Goal: Transaction & Acquisition: Purchase product/service

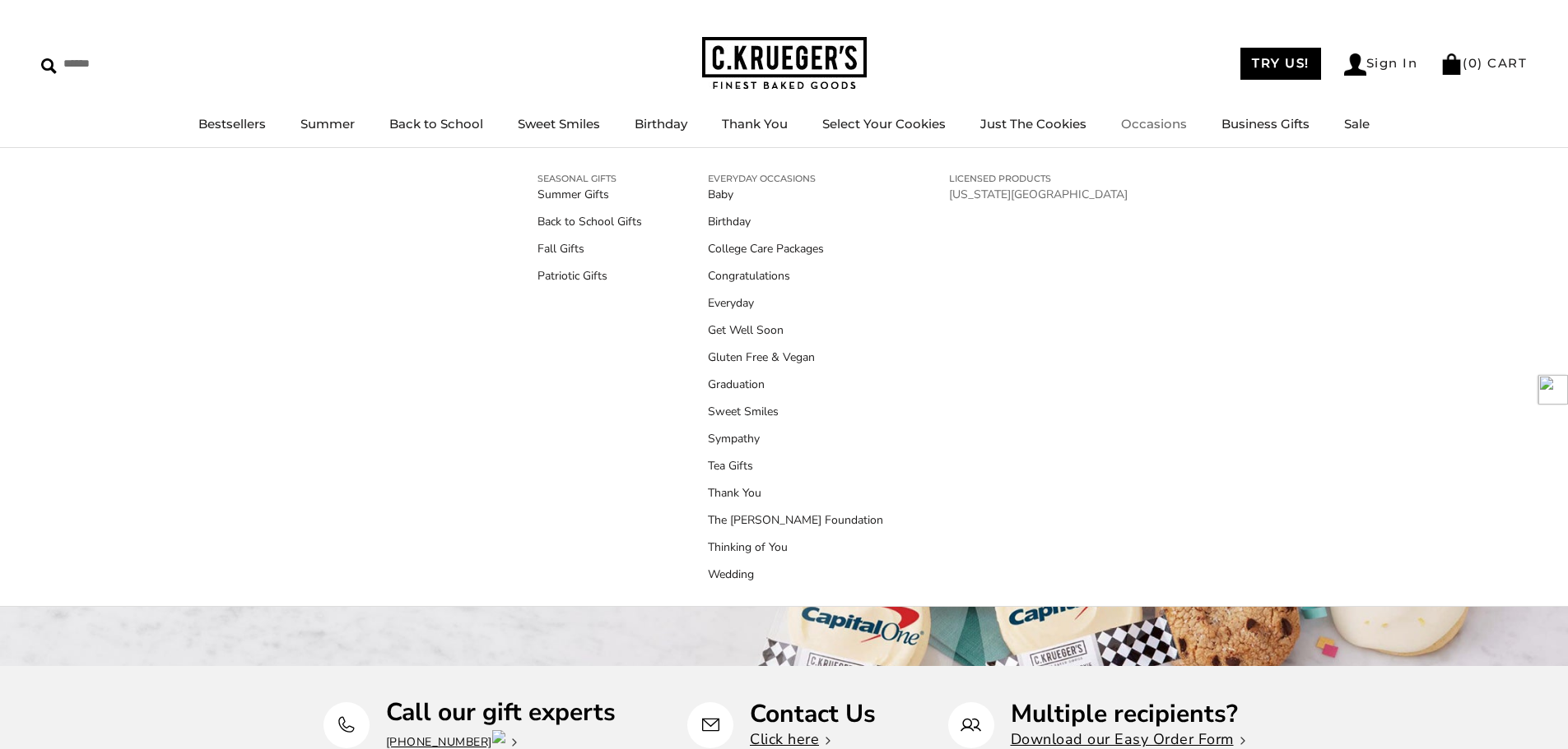
click at [973, 193] on link "[US_STATE][GEOGRAPHIC_DATA]" at bounding box center [1037, 195] width 178 height 18
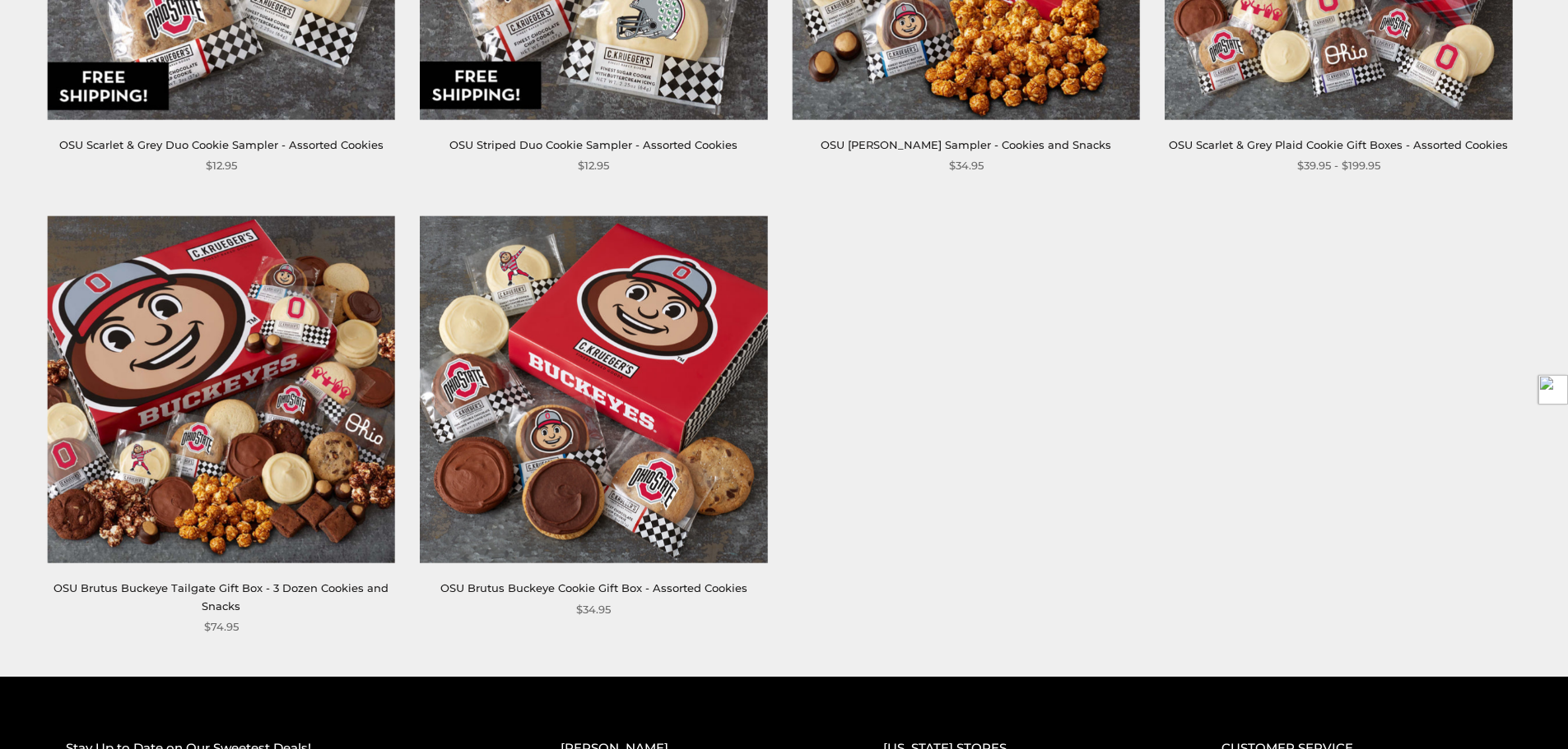
scroll to position [1151, 0]
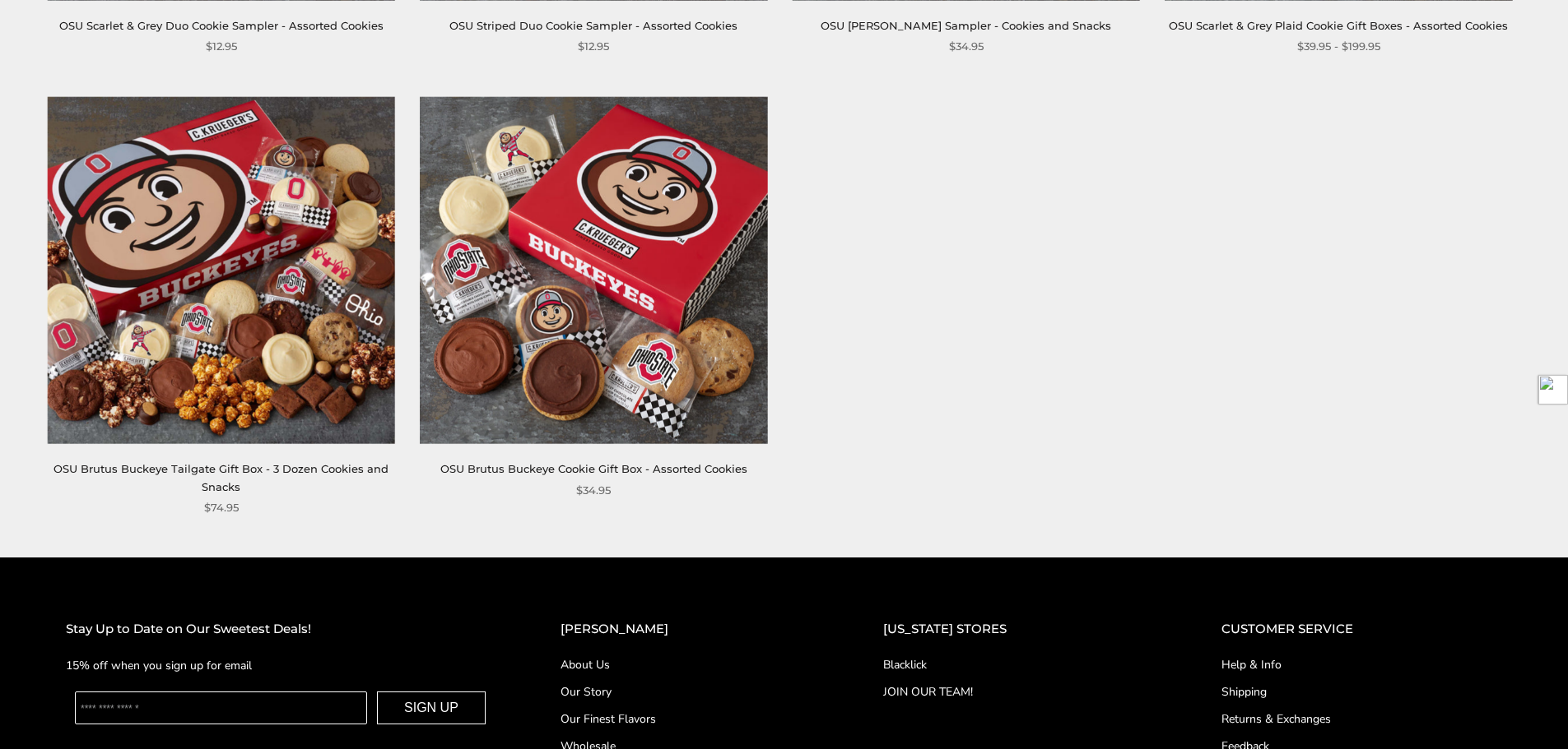
click at [564, 287] on img at bounding box center [594, 270] width 347 height 347
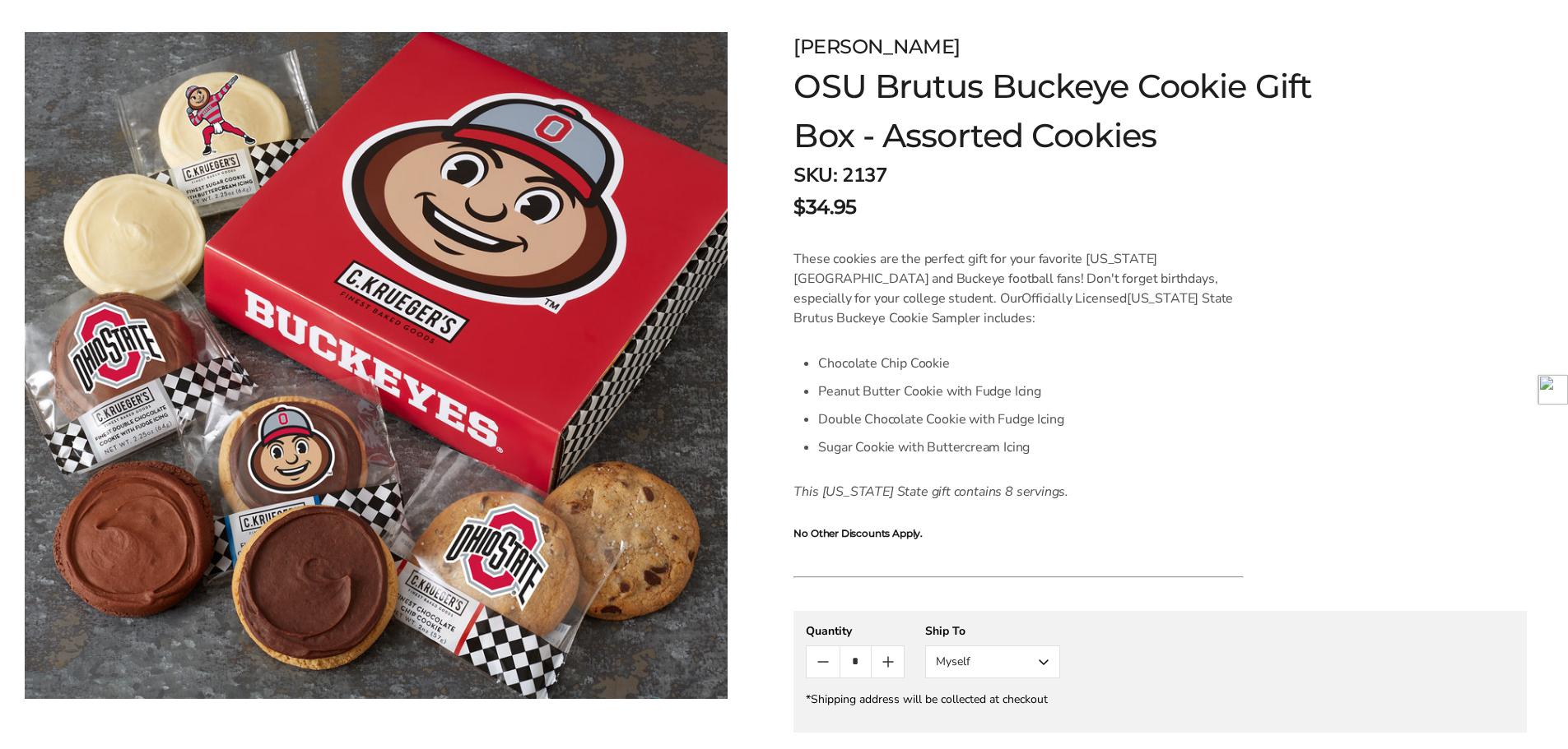
scroll to position [246, 0]
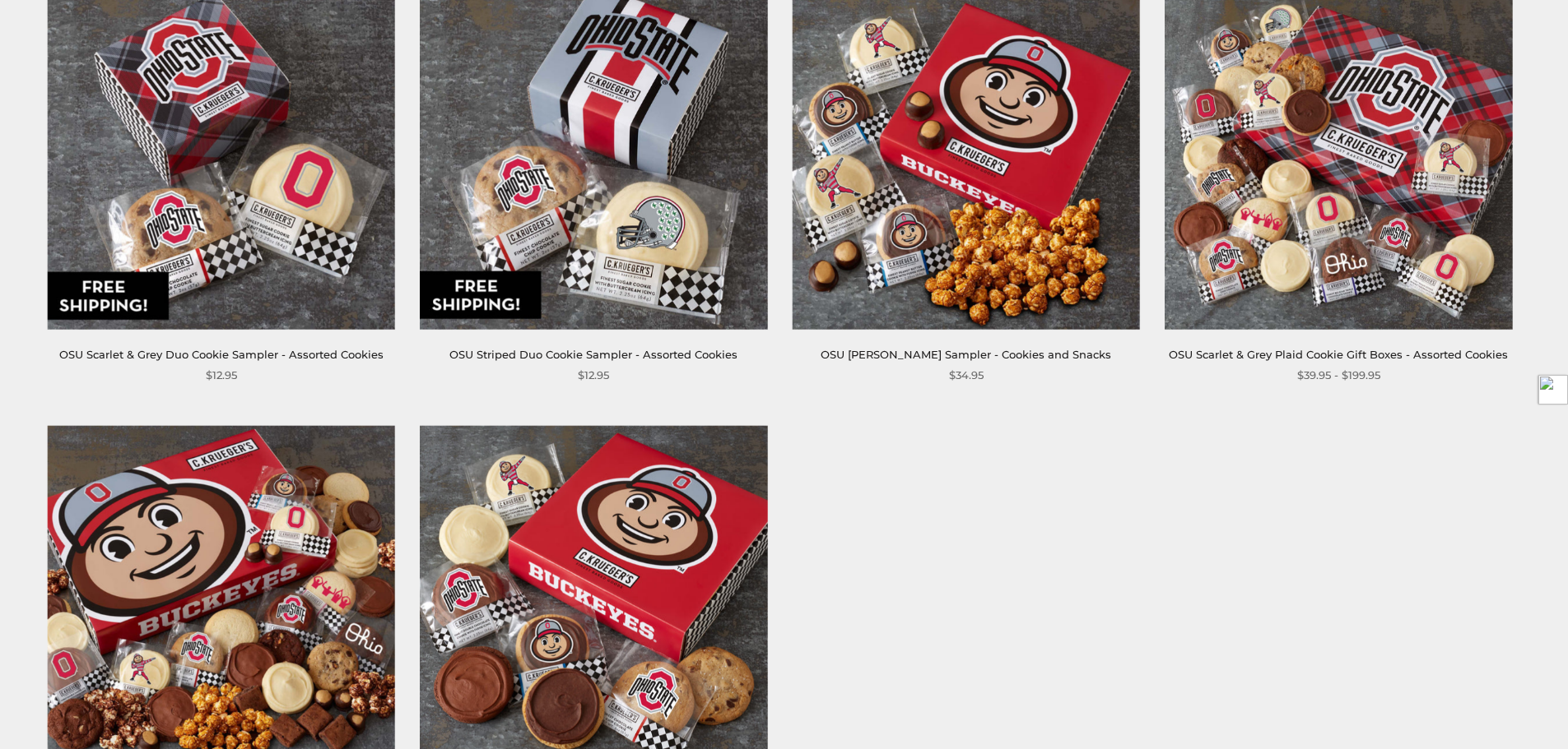
click at [1263, 248] on img at bounding box center [1338, 156] width 347 height 347
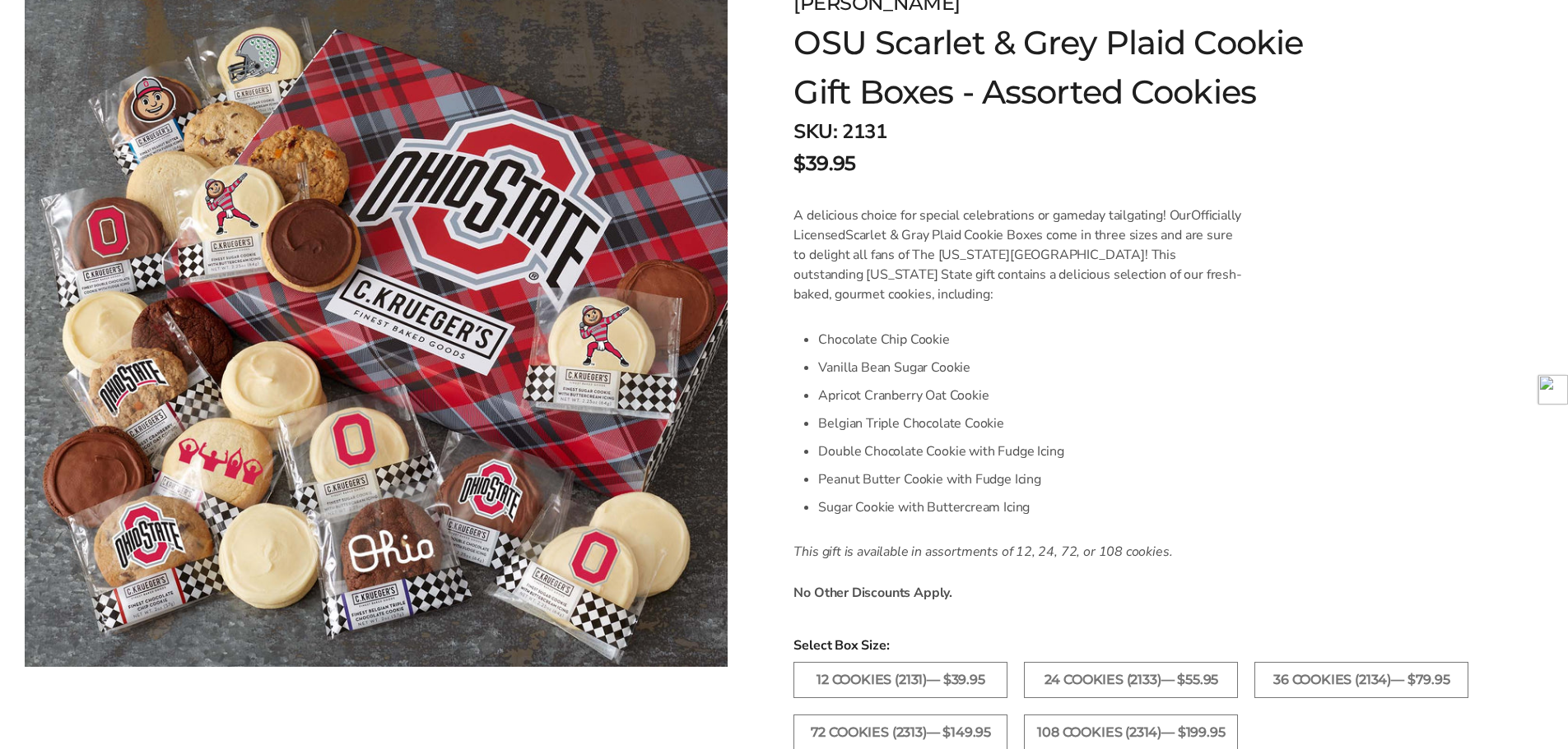
scroll to position [411, 0]
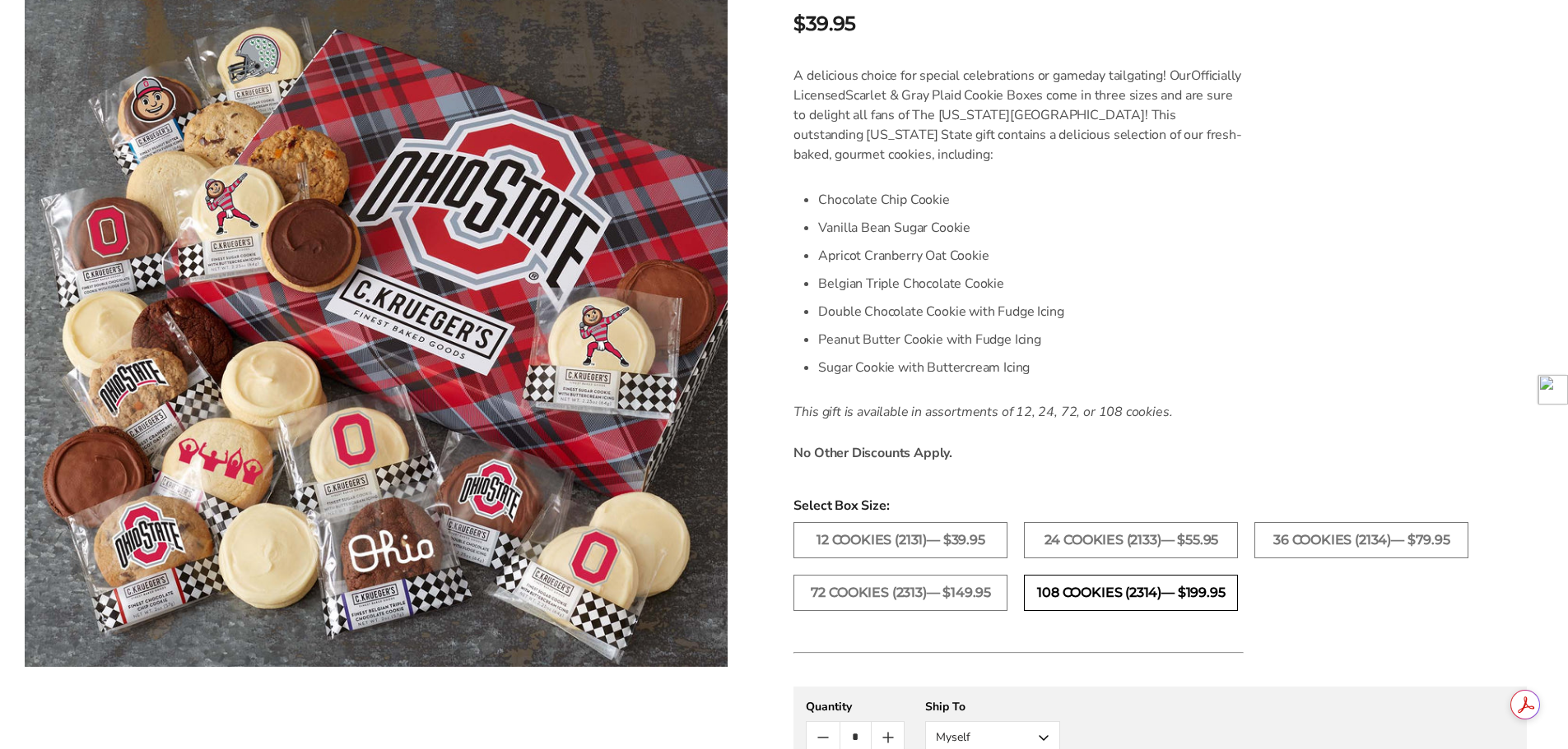
click at [1124, 582] on label "108 Cookies (2314)— $199.95" at bounding box center [1130, 592] width 214 height 36
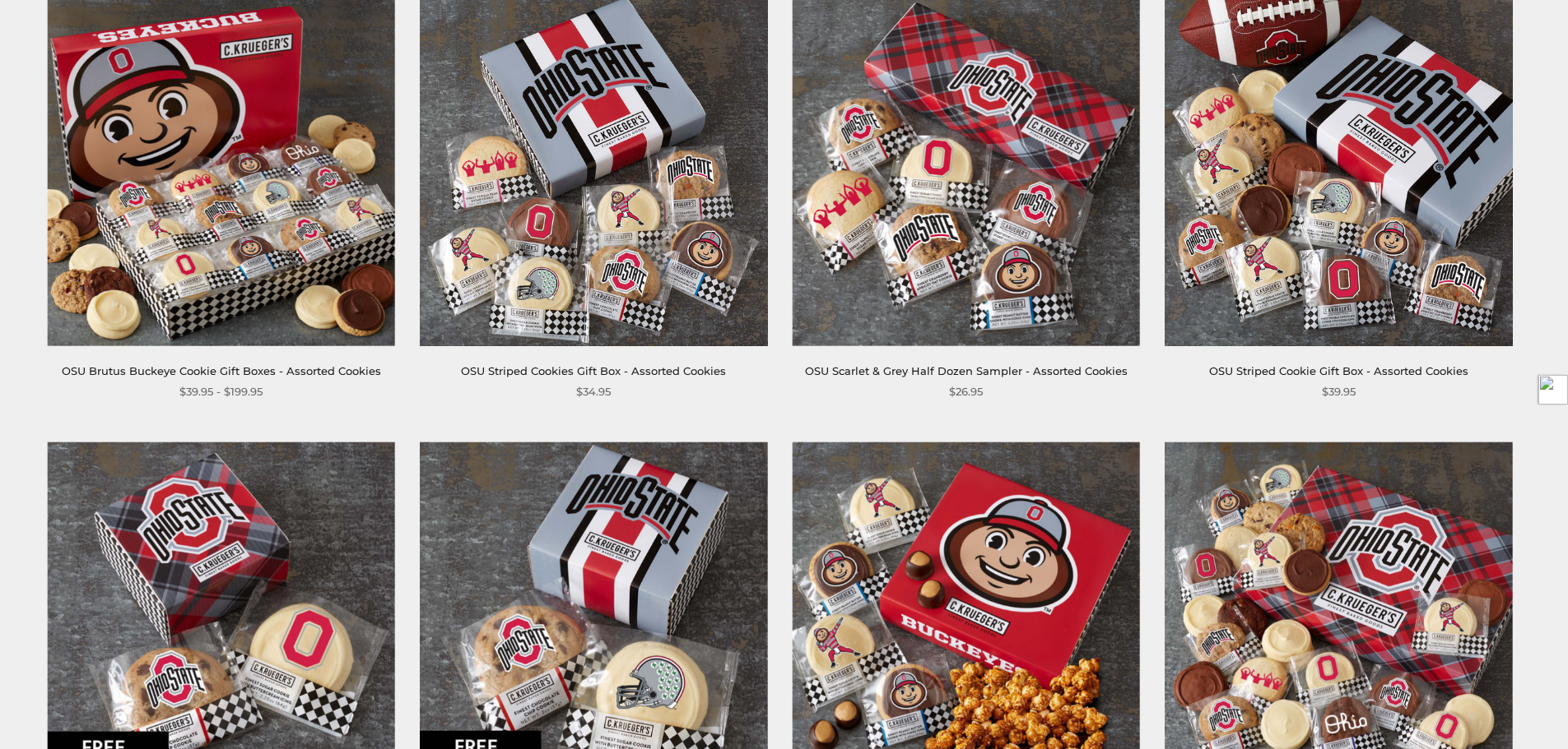
scroll to position [329, 0]
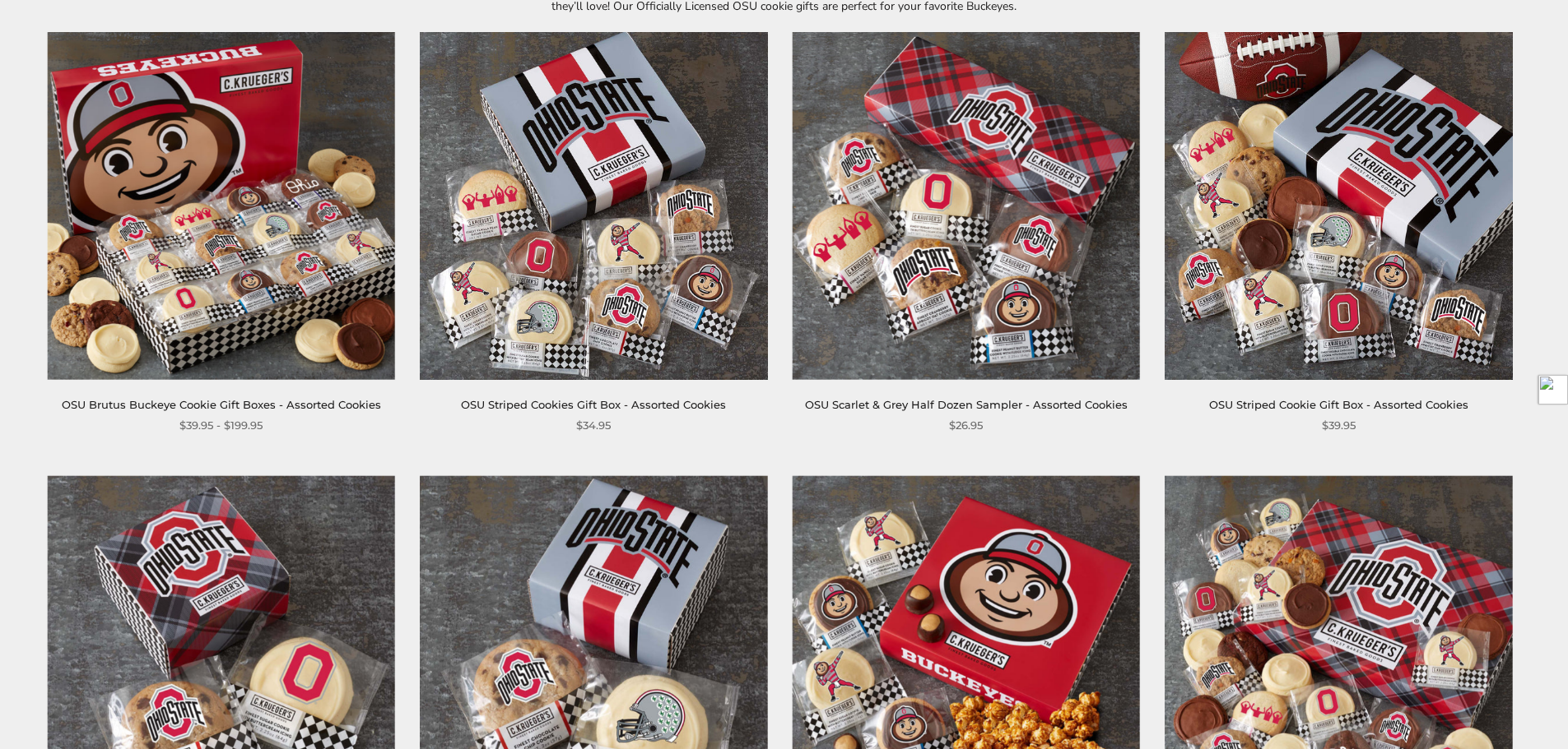
click at [232, 326] on img at bounding box center [221, 206] width 347 height 347
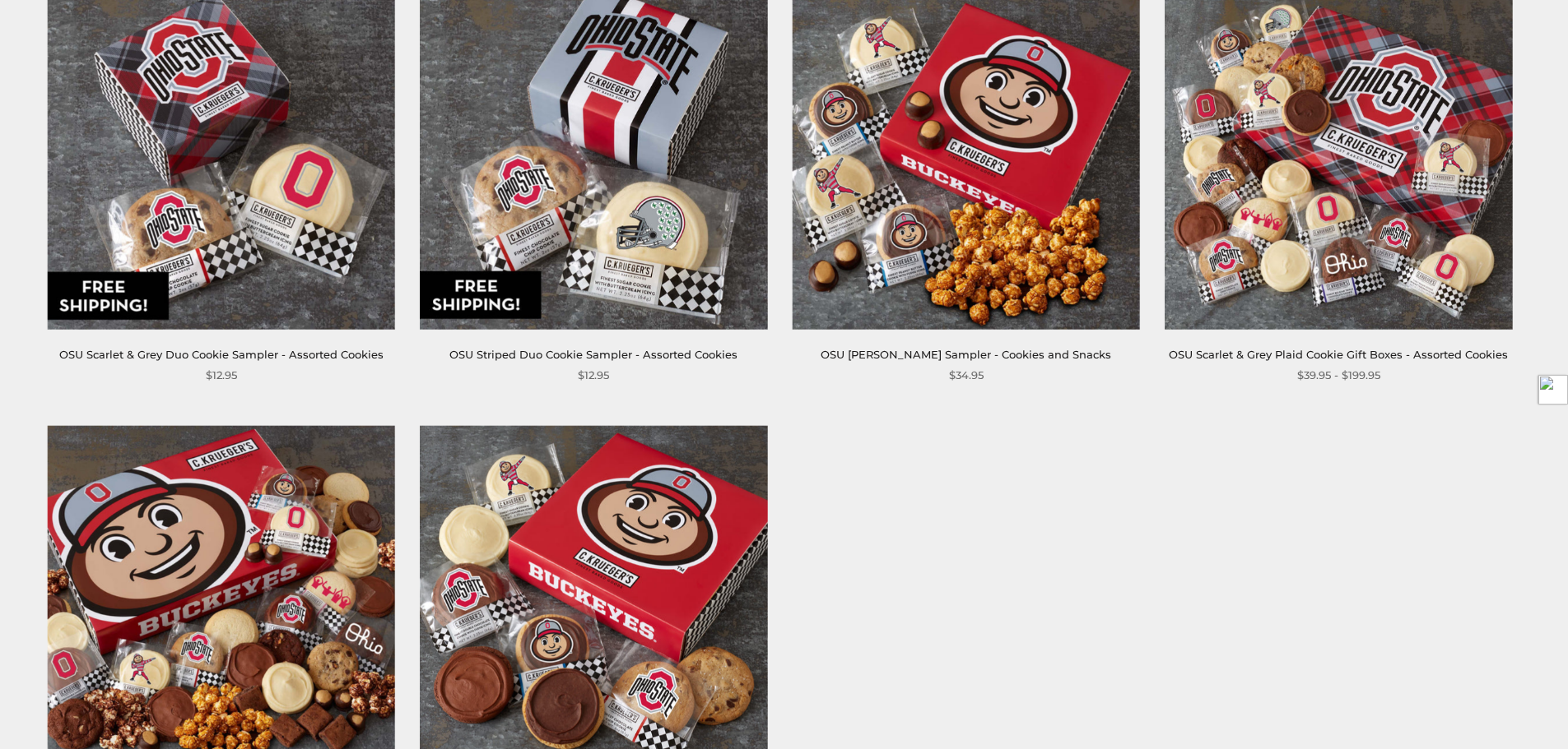
click at [1333, 298] on img at bounding box center [1338, 156] width 347 height 347
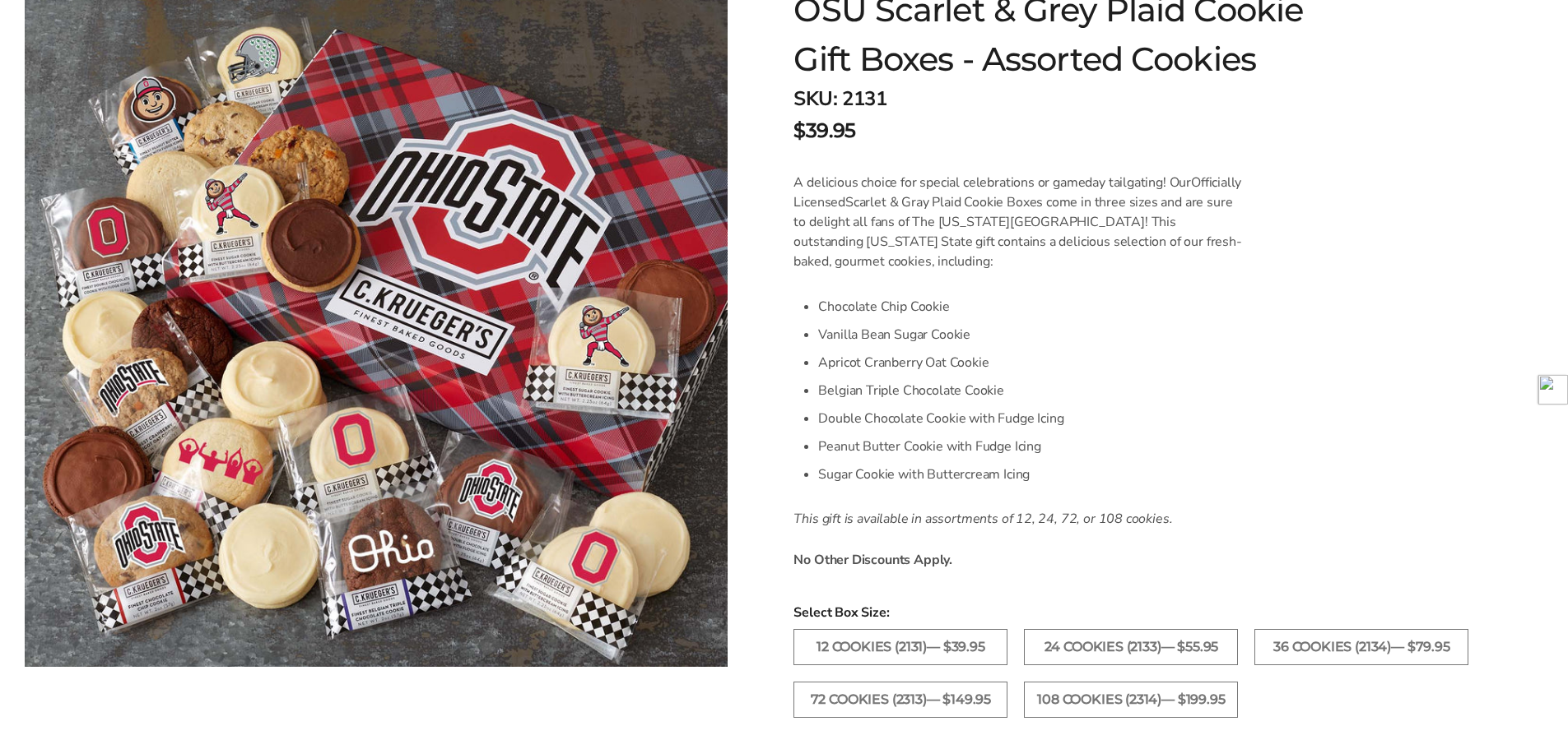
scroll to position [411, 0]
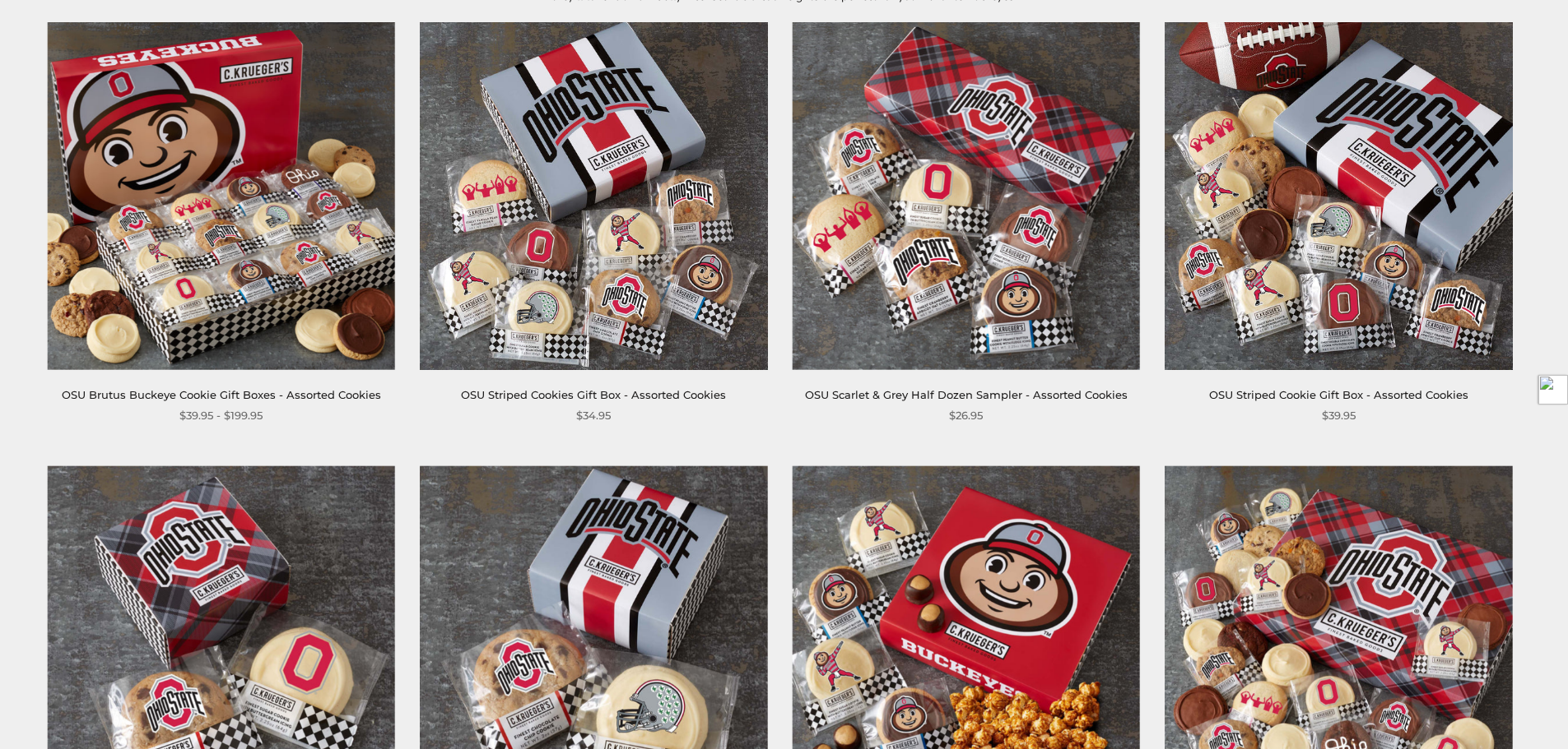
scroll to position [329, 0]
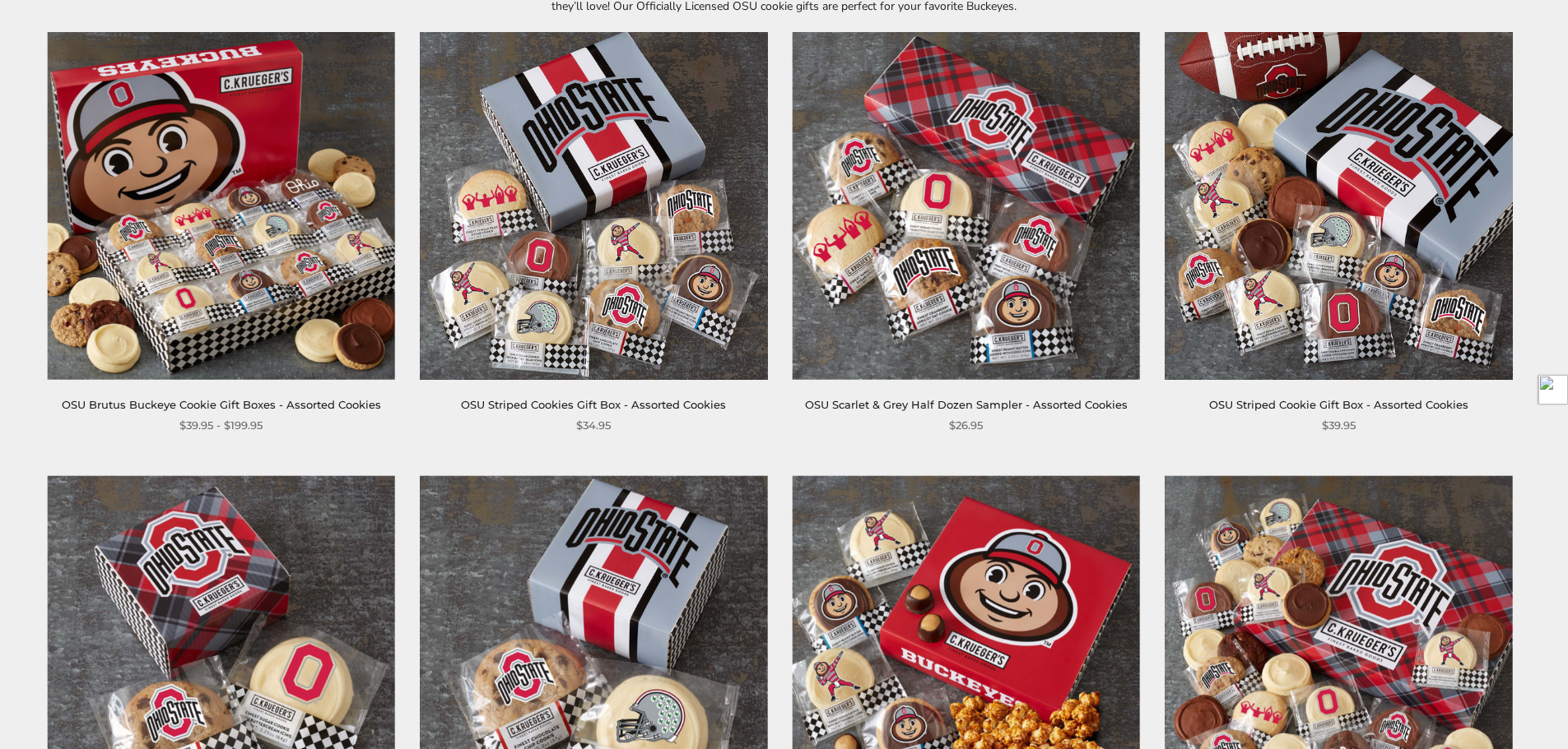
click at [177, 211] on img at bounding box center [221, 206] width 347 height 347
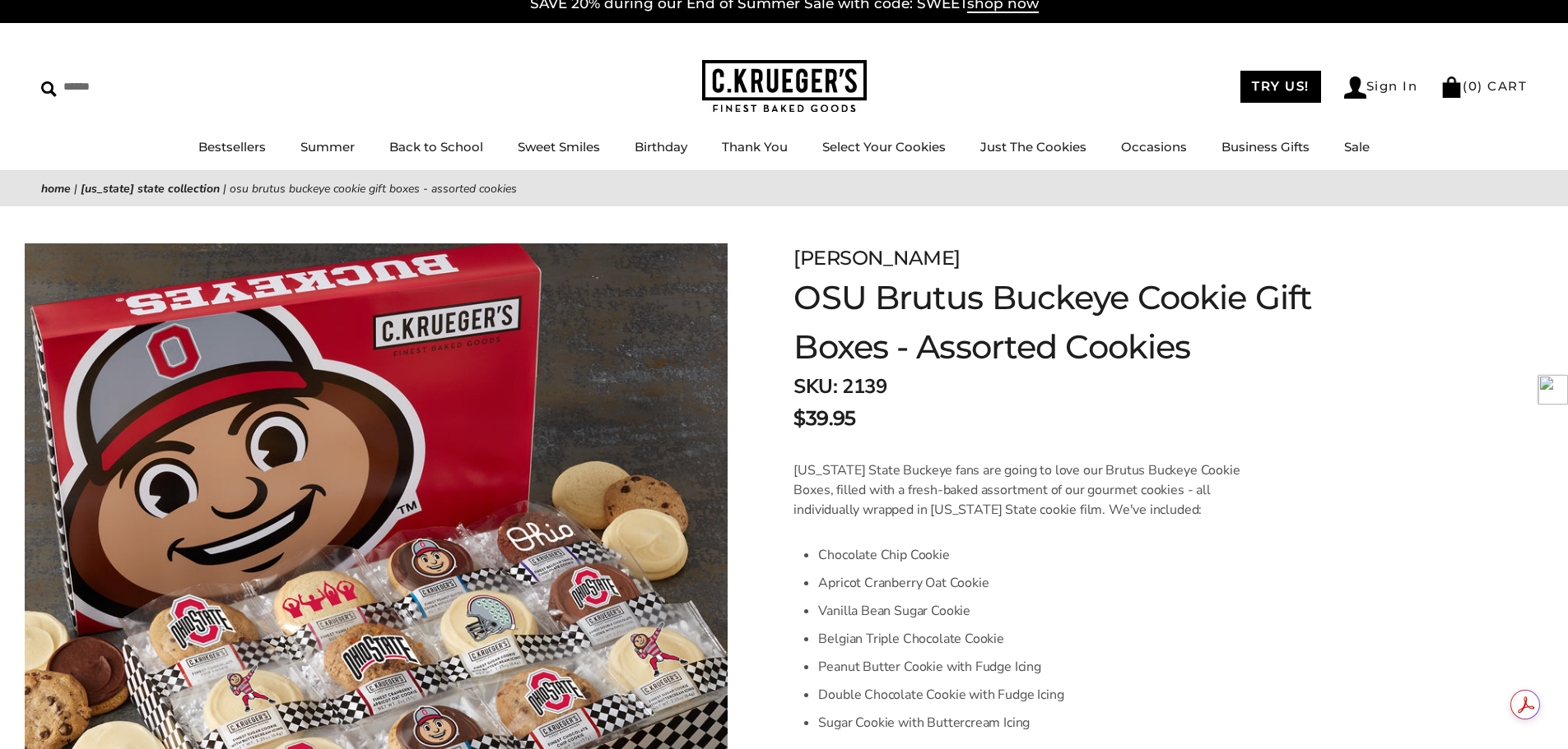
click at [871, 331] on div "C.KRUEGER'S OSU Brutus Buckeye Cookie Gift Boxes - Assorted Cookies SKU: 2139 $…" at bounding box center [1056, 339] width 525 height 192
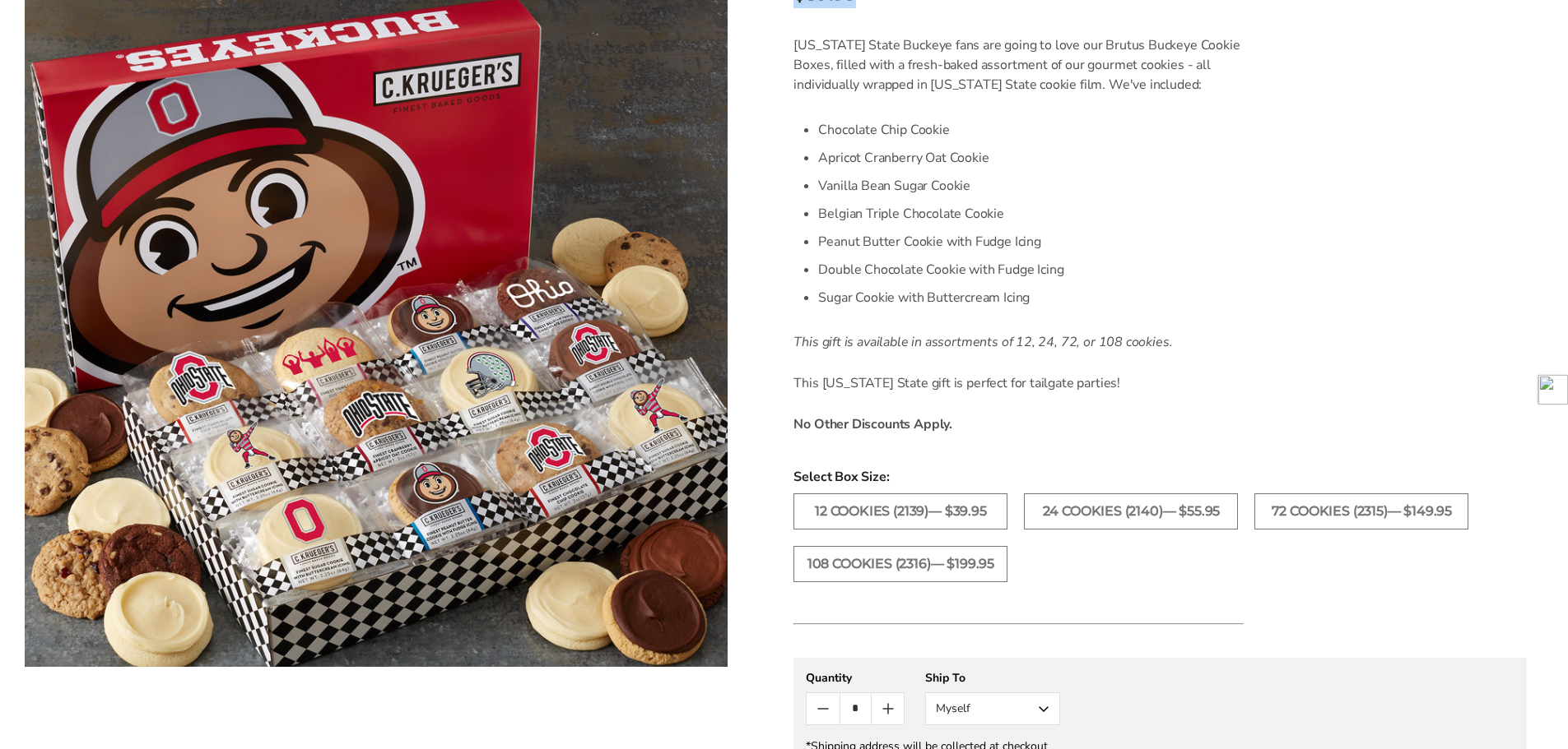
scroll to position [329, 0]
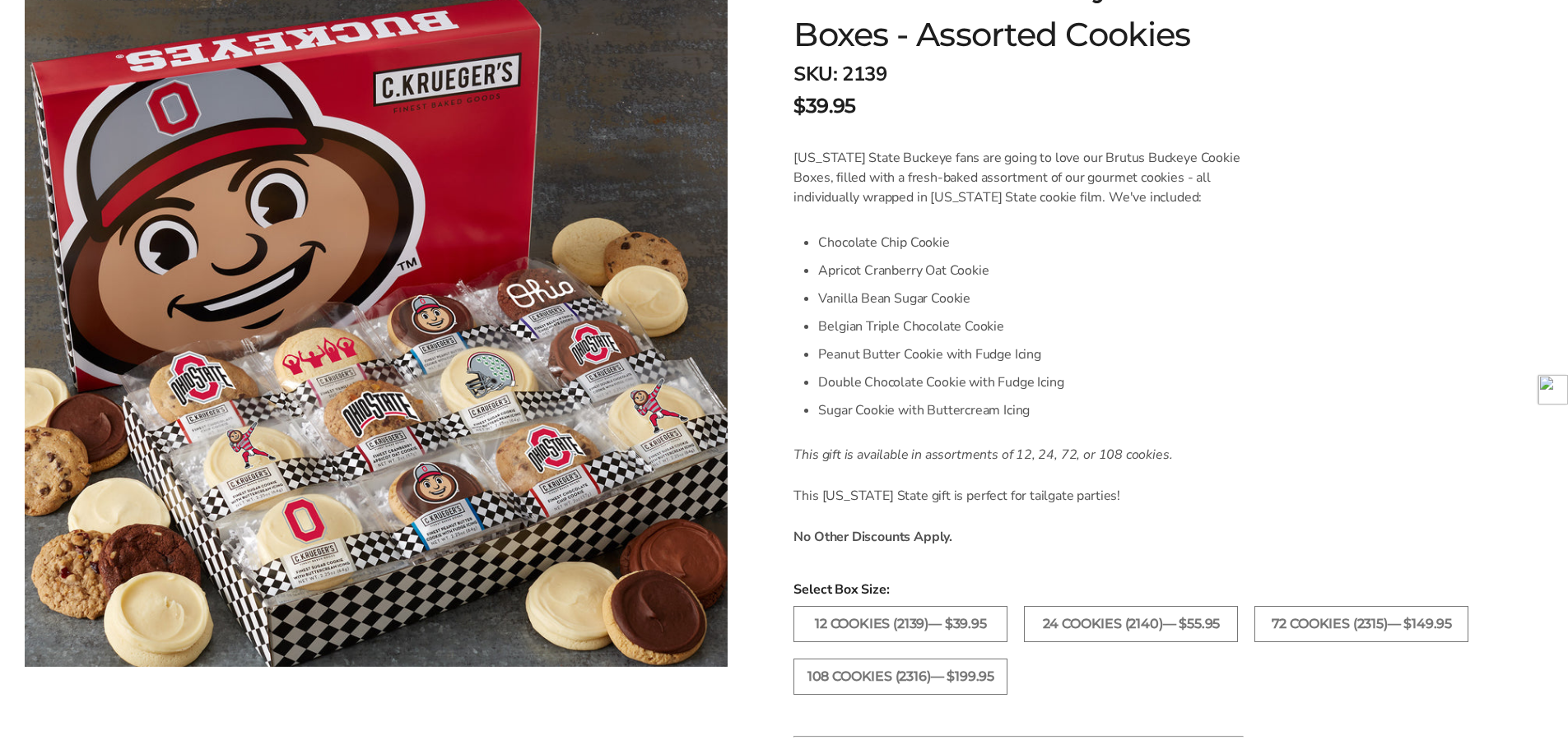
click at [1169, 243] on li "Chocolate Chip Cookie" at bounding box center [1032, 242] width 426 height 28
click at [940, 666] on label "108 Cookies (2316)— $199.95" at bounding box center [900, 677] width 214 height 36
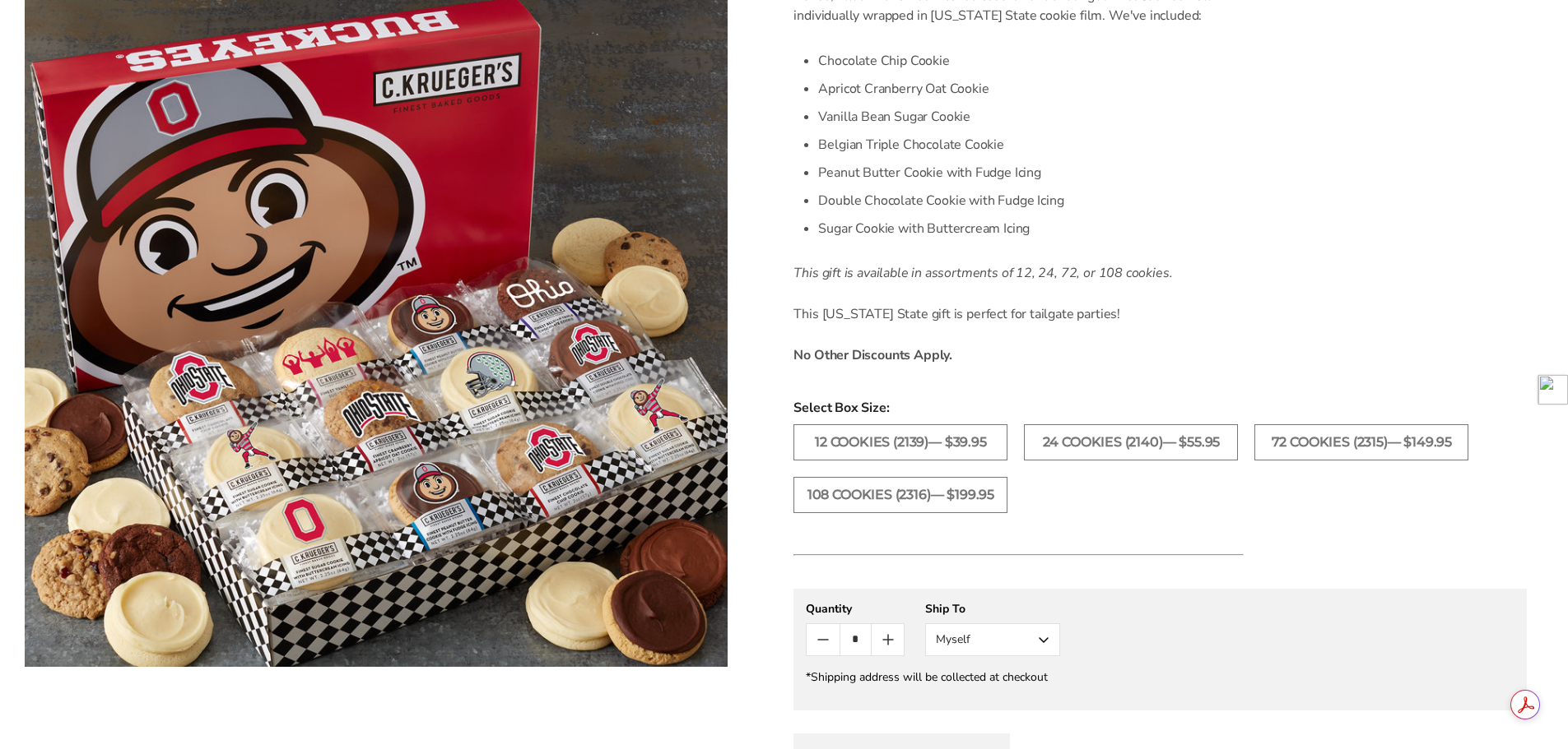
scroll to position [658, 0]
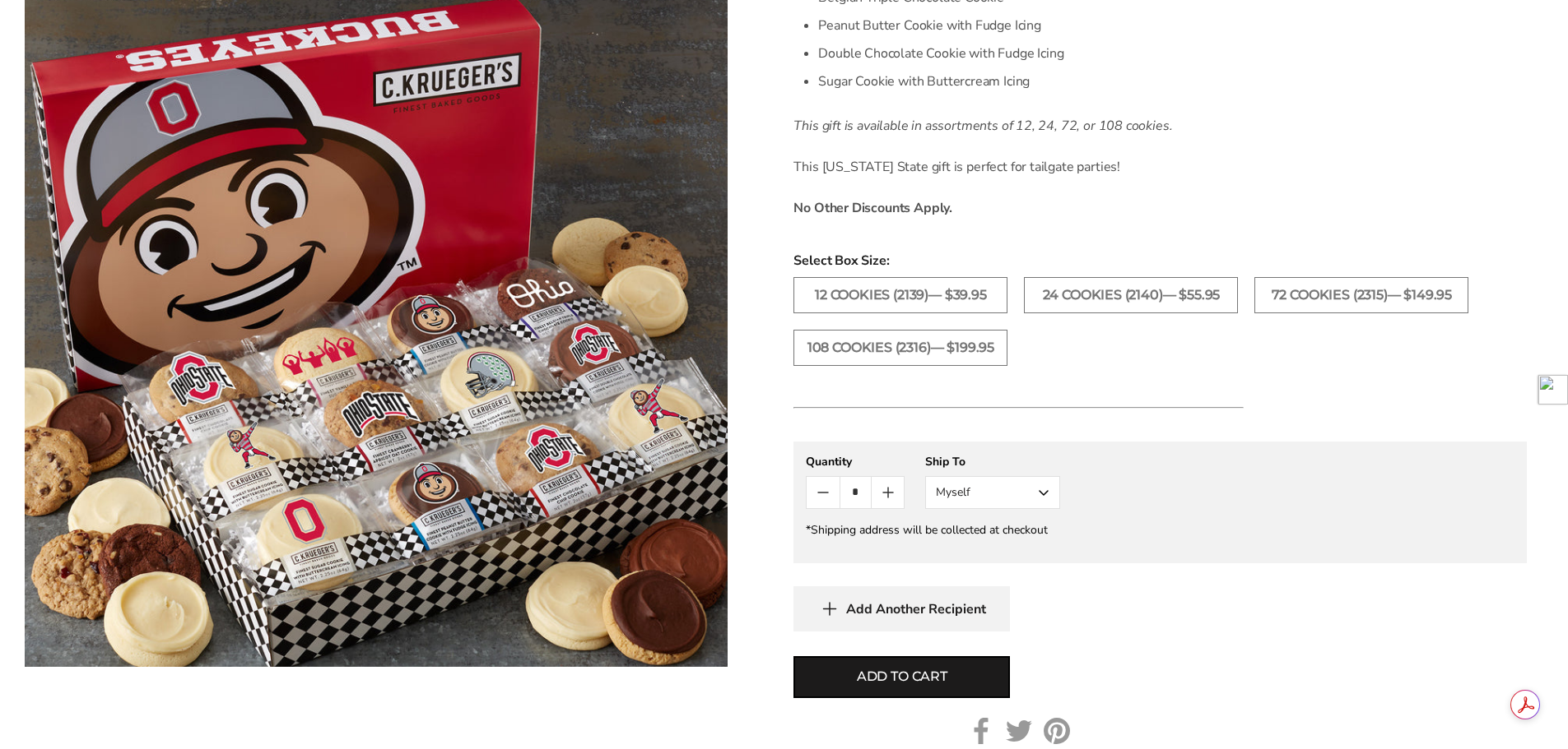
click at [889, 494] on icon "Count plus" at bounding box center [889, 493] width 0 height 10
click at [908, 678] on span "Add to cart" at bounding box center [902, 677] width 91 height 20
type input "*"
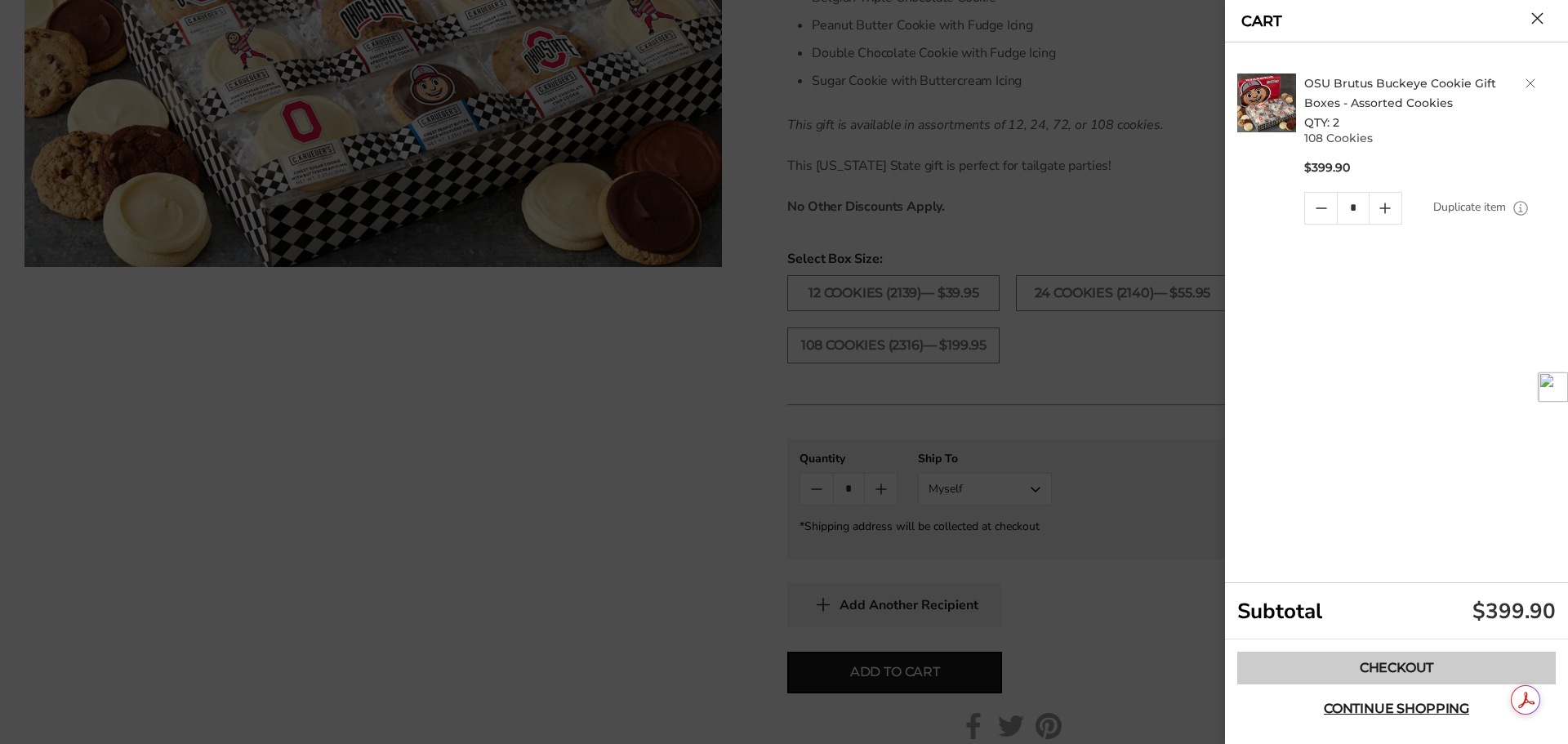
click at [1327, 663] on link "Checkout" at bounding box center [1397, 668] width 319 height 32
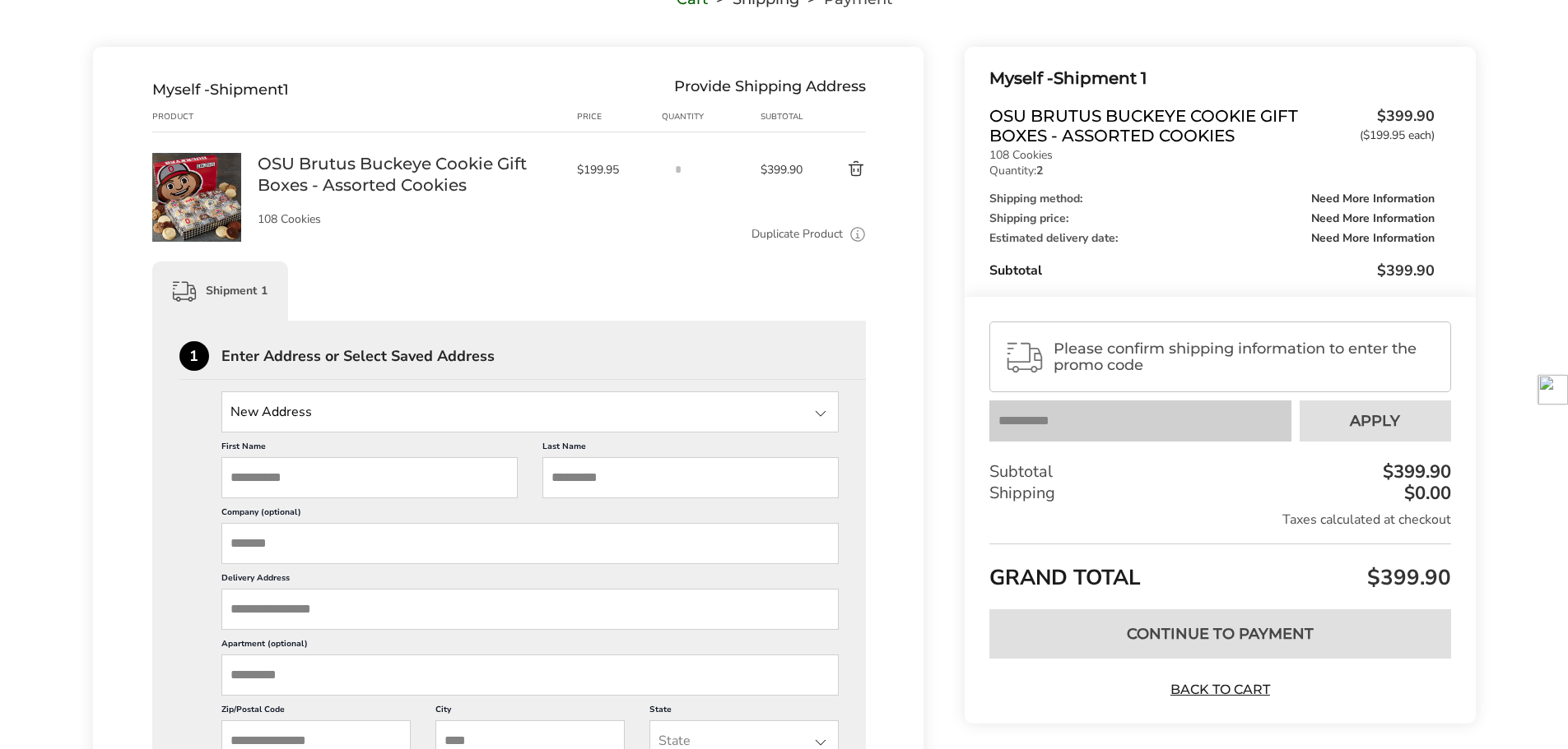
scroll to position [165, 0]
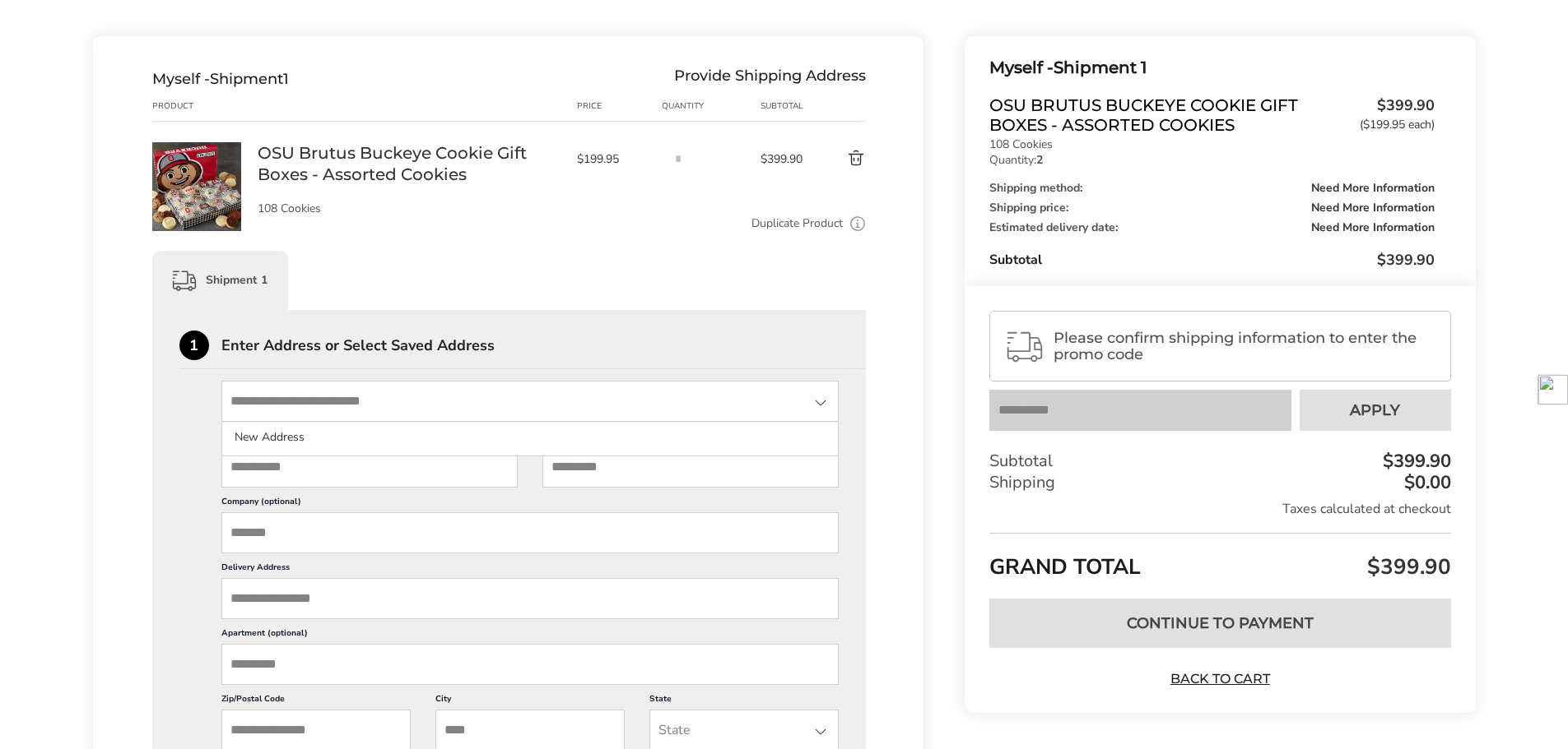
click at [325, 408] on input "State" at bounding box center [531, 401] width 618 height 41
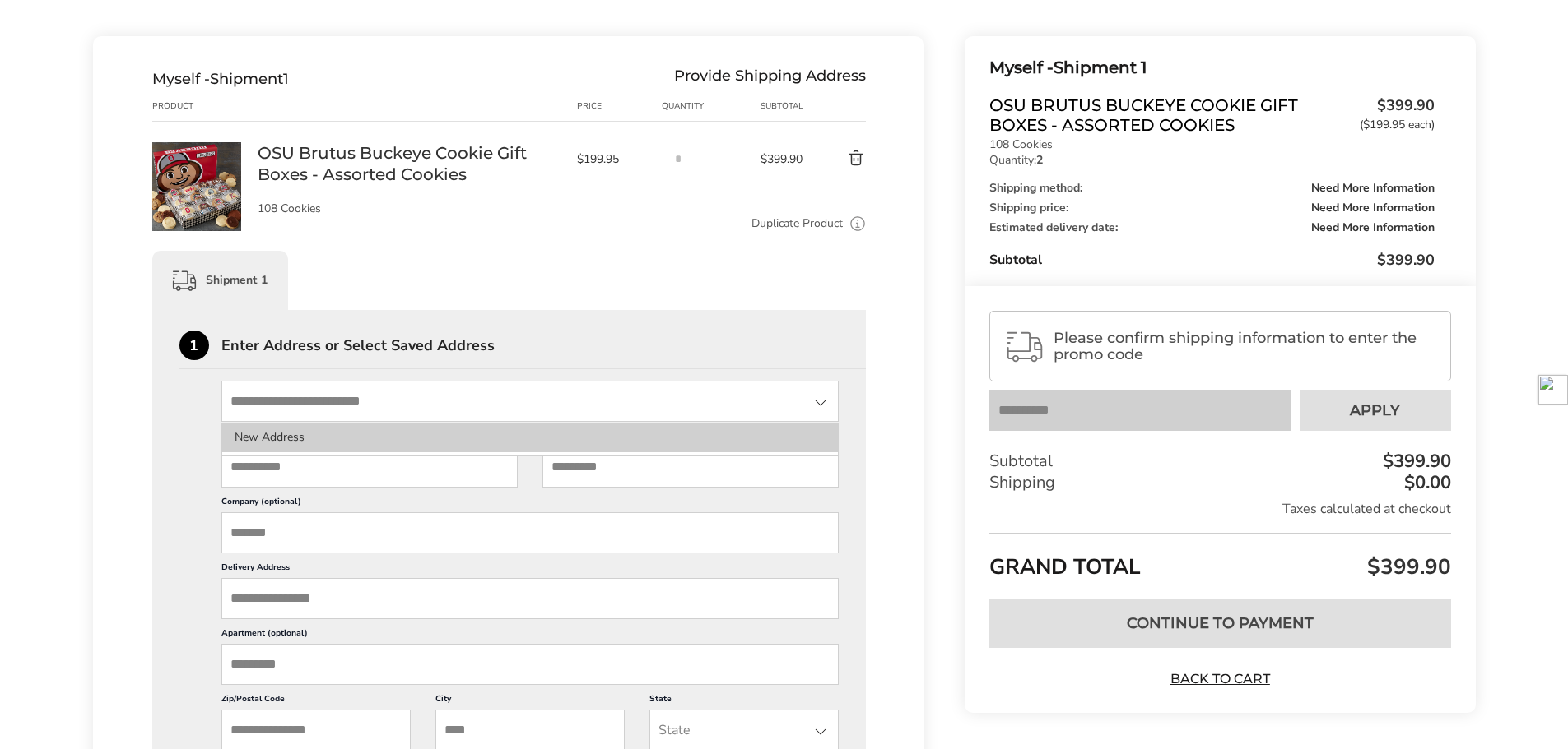
type input "**********"
type input "****"
type input "*******"
type input "**********"
type input "*****"
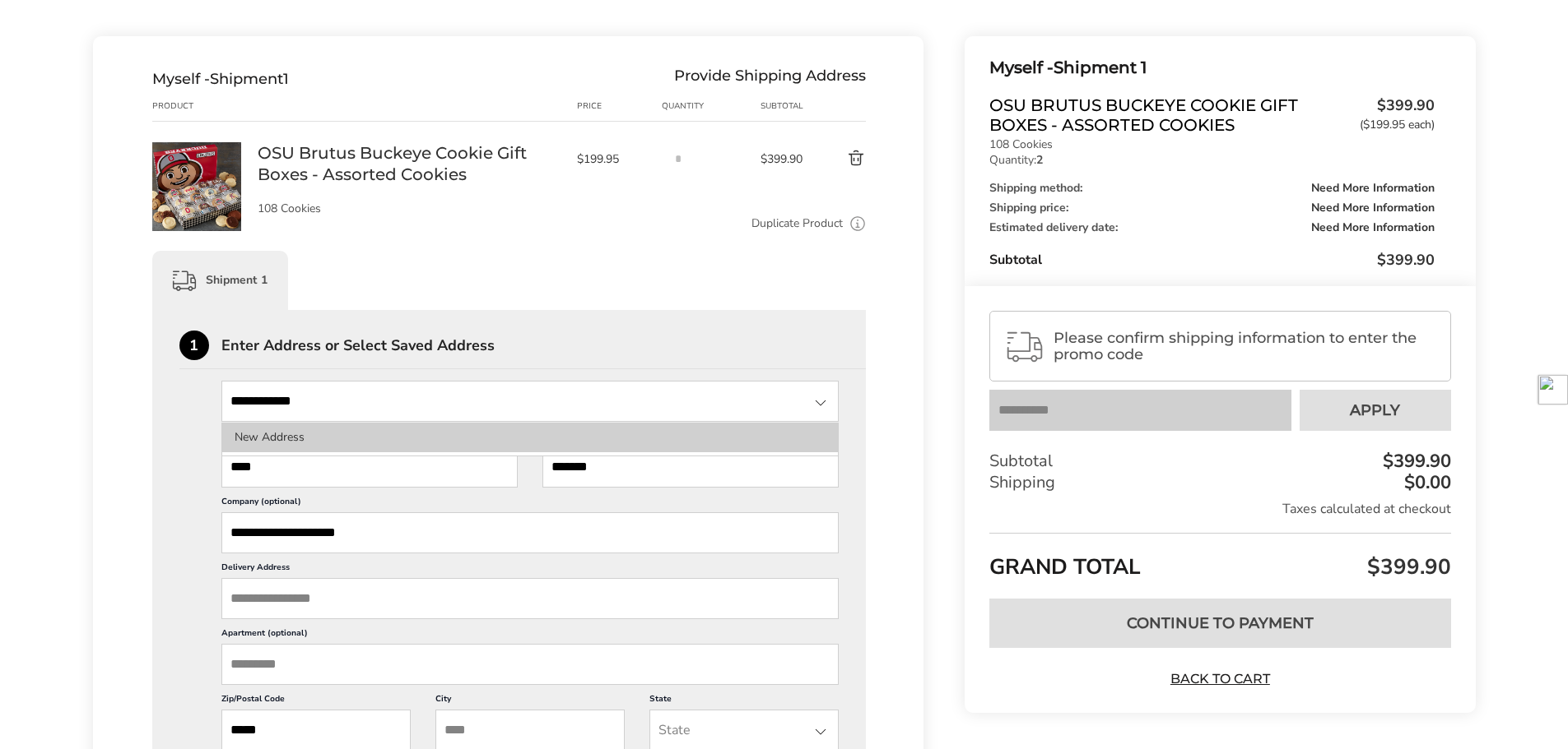
type input "********"
click at [296, 441] on li "New Address" at bounding box center [530, 438] width 616 height 30
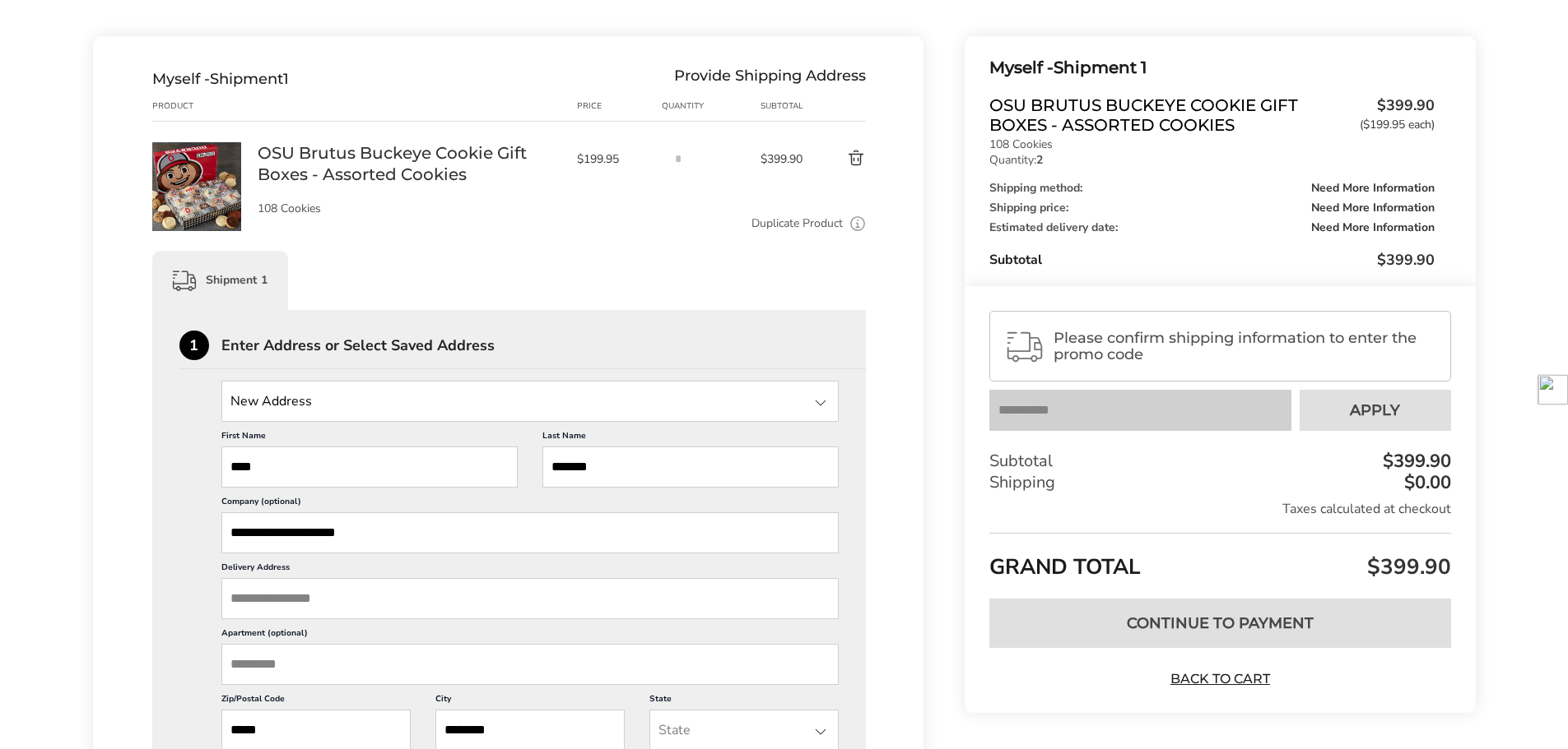
click at [343, 405] on input "State" at bounding box center [531, 401] width 618 height 41
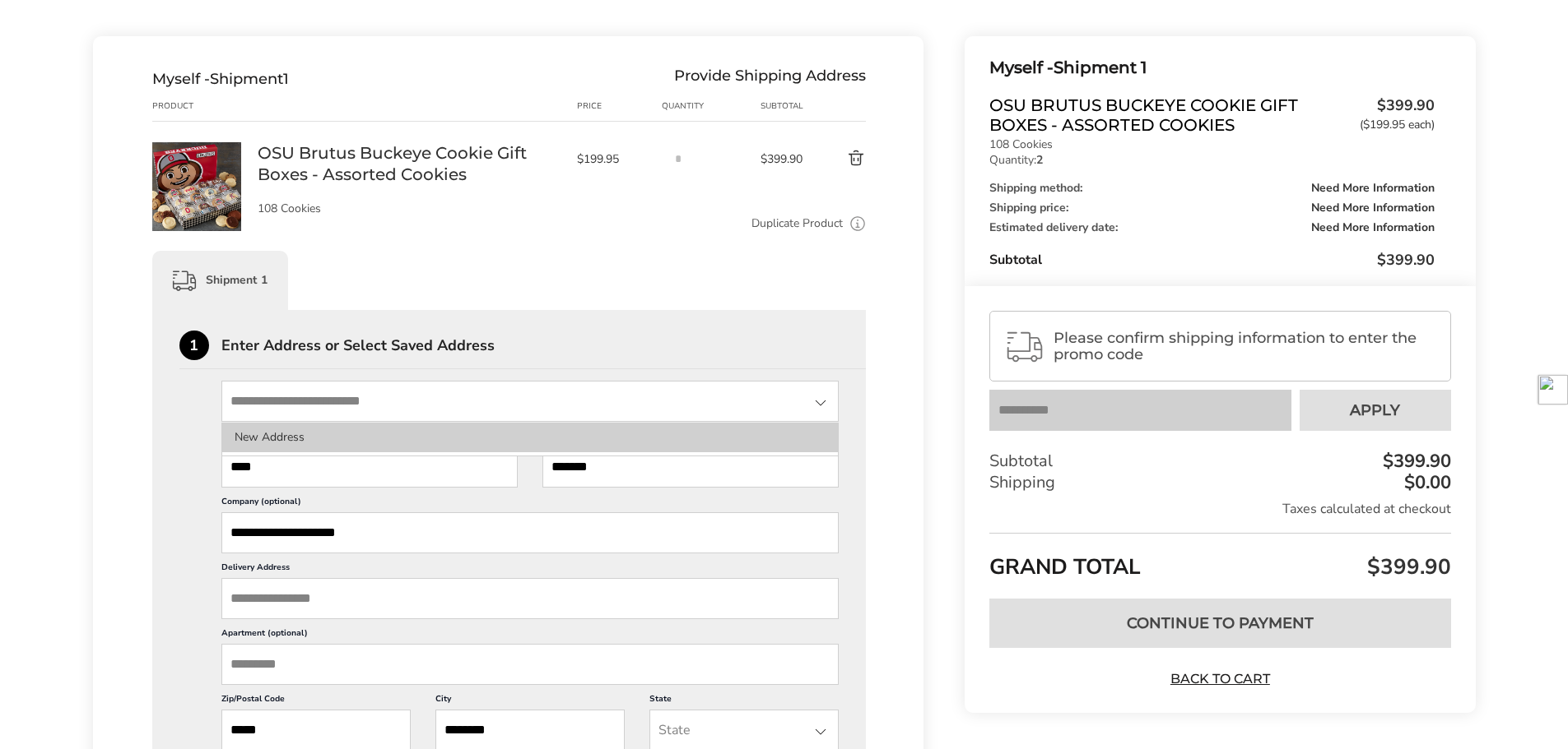
click at [281, 437] on li "New Address" at bounding box center [530, 438] width 616 height 30
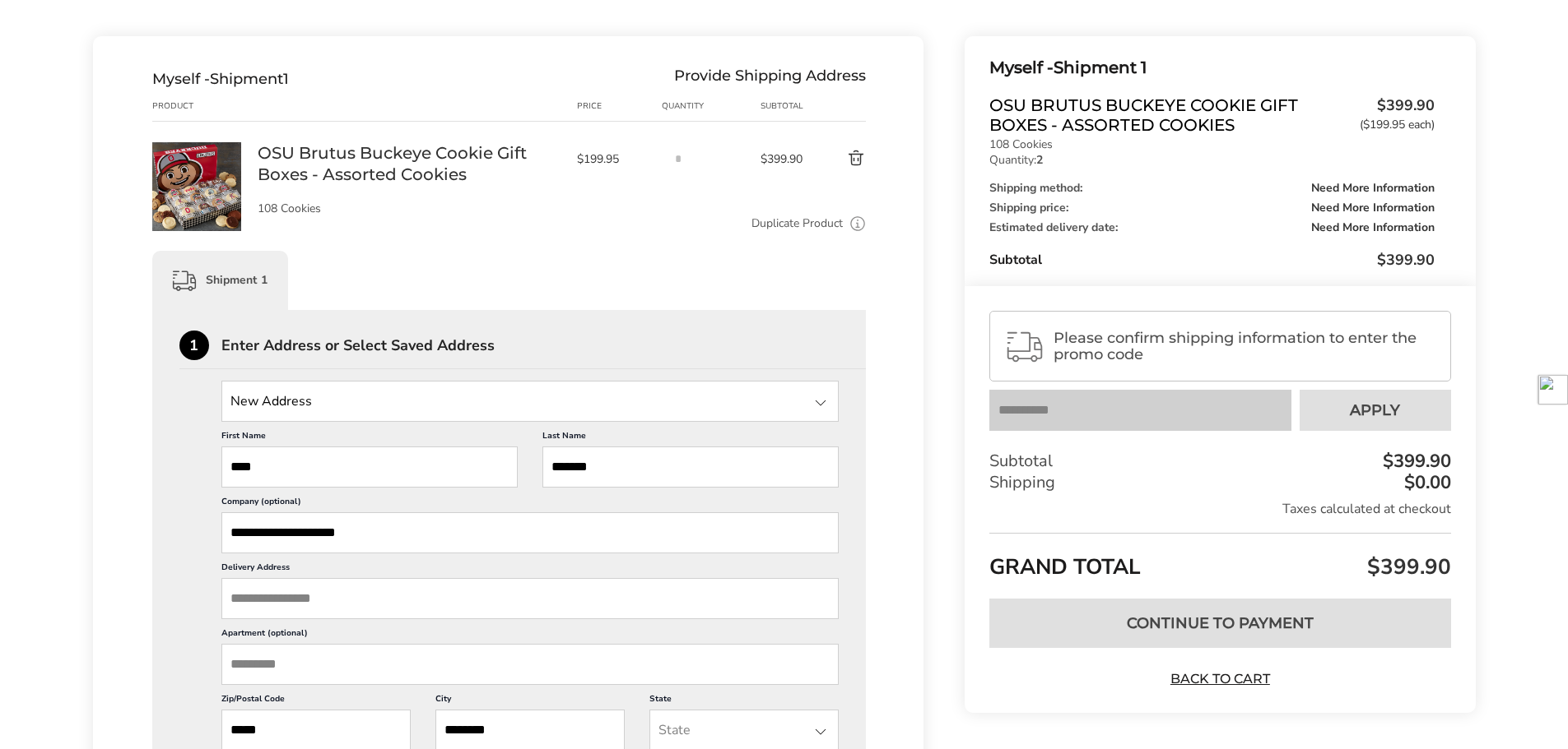
click at [814, 413] on div at bounding box center [820, 403] width 20 height 20
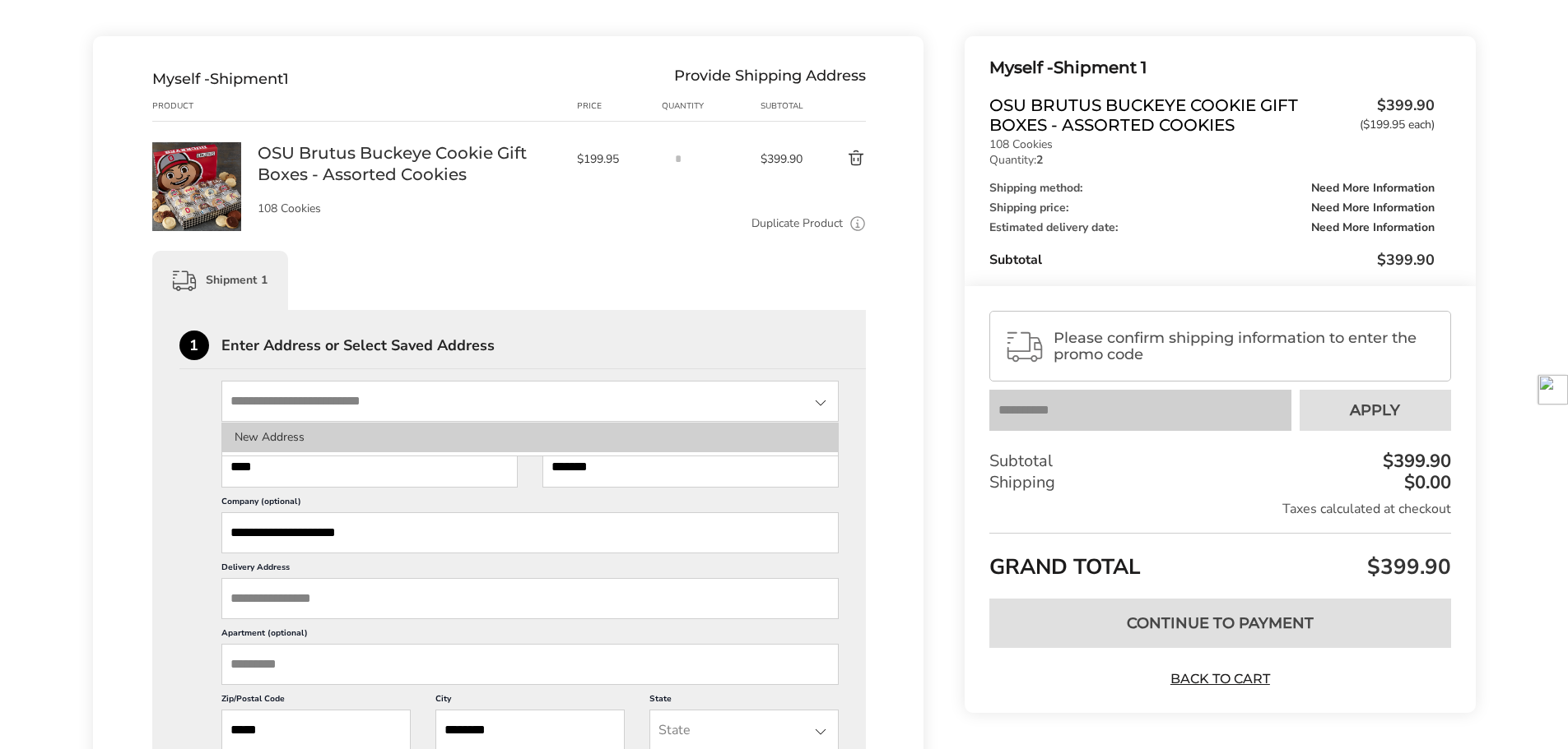
click at [482, 431] on li "New Address" at bounding box center [530, 438] width 616 height 30
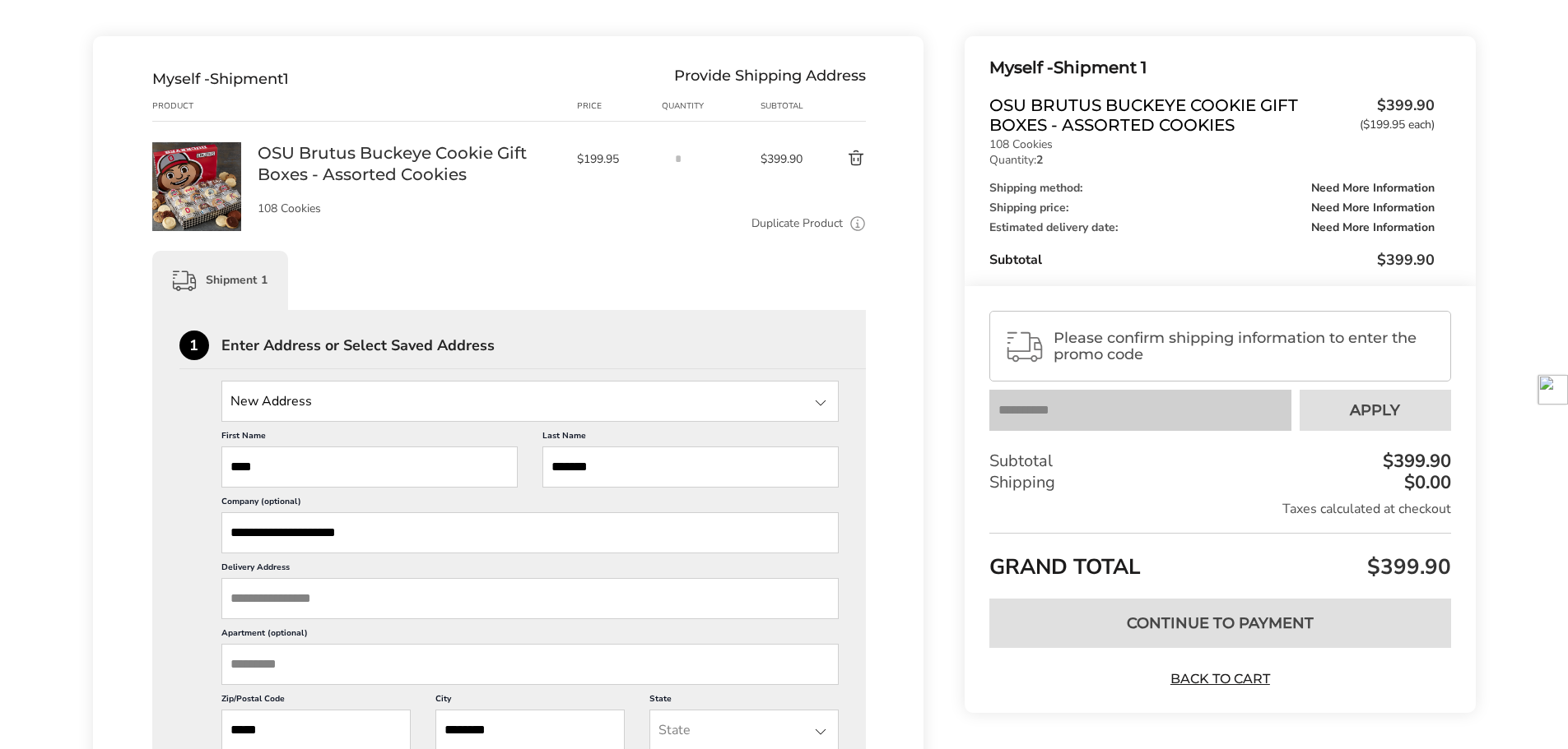
click at [288, 400] on input "State" at bounding box center [531, 401] width 618 height 41
type input "**********"
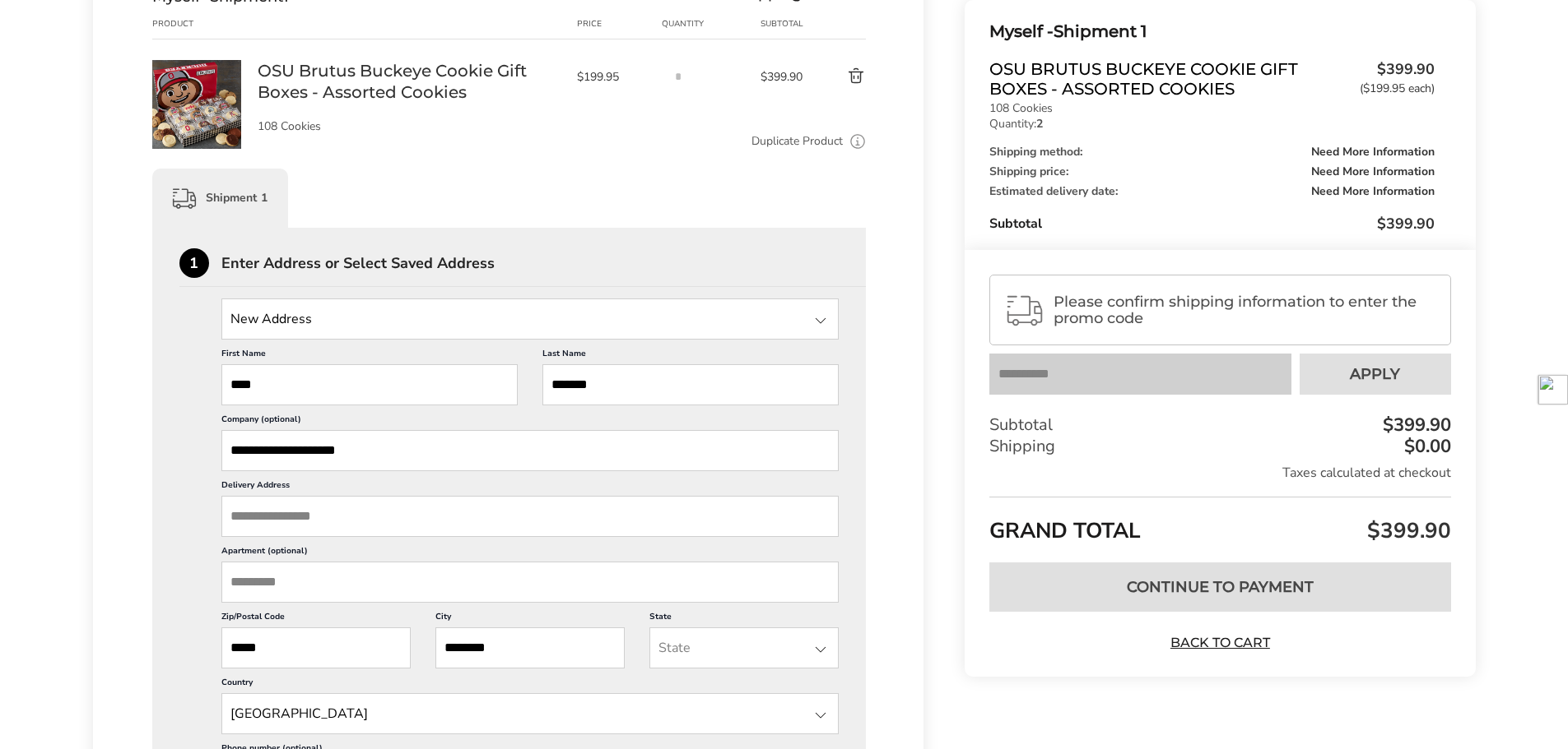
scroll to position [2, 0]
drag, startPoint x: 648, startPoint y: 391, endPoint x: 489, endPoint y: 400, distance: 159.3
click at [489, 400] on div "**********" at bounding box center [531, 604] width 618 height 528
type input "******"
click at [320, 524] on input "Delivery Address" at bounding box center [531, 516] width 618 height 41
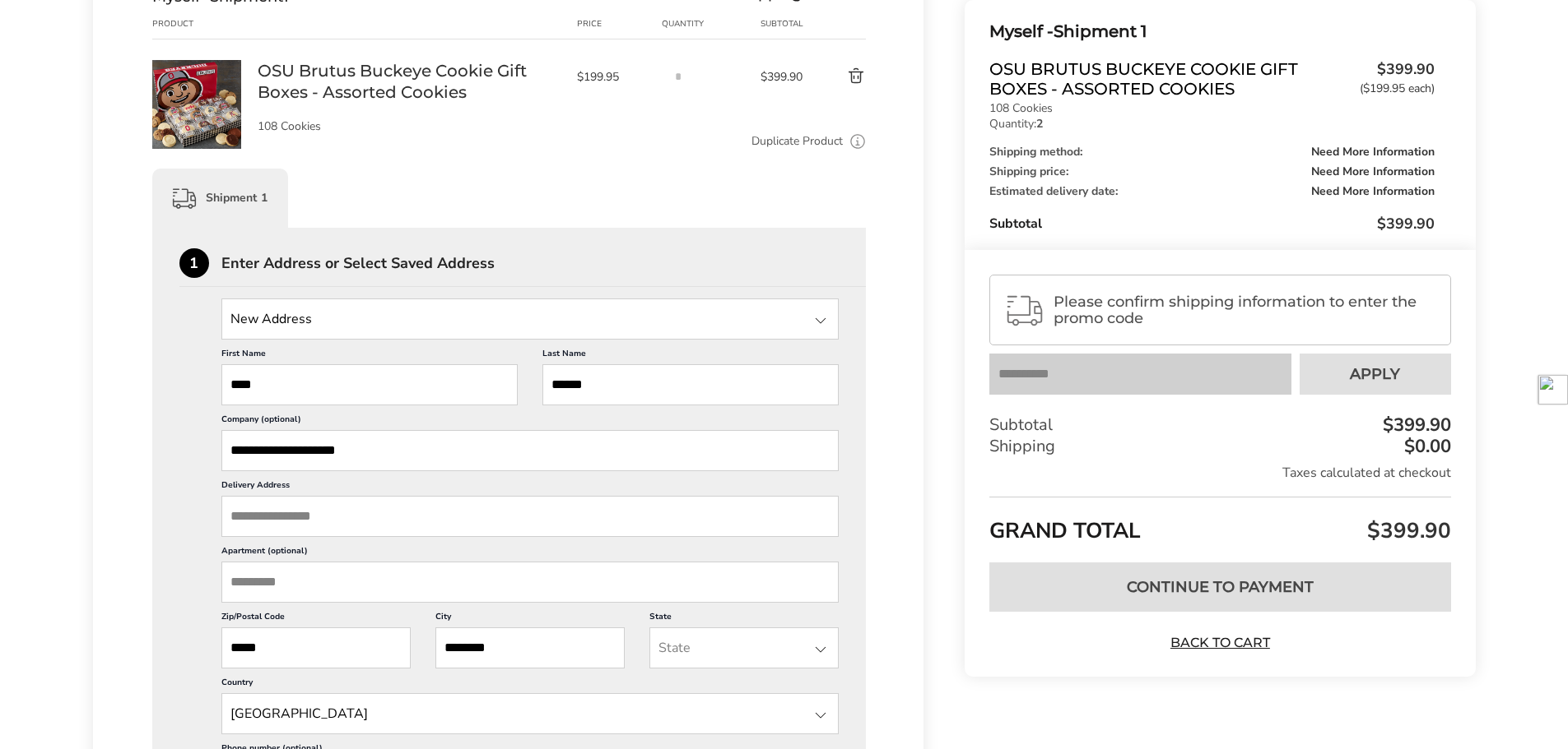
scroll to position [0, 0]
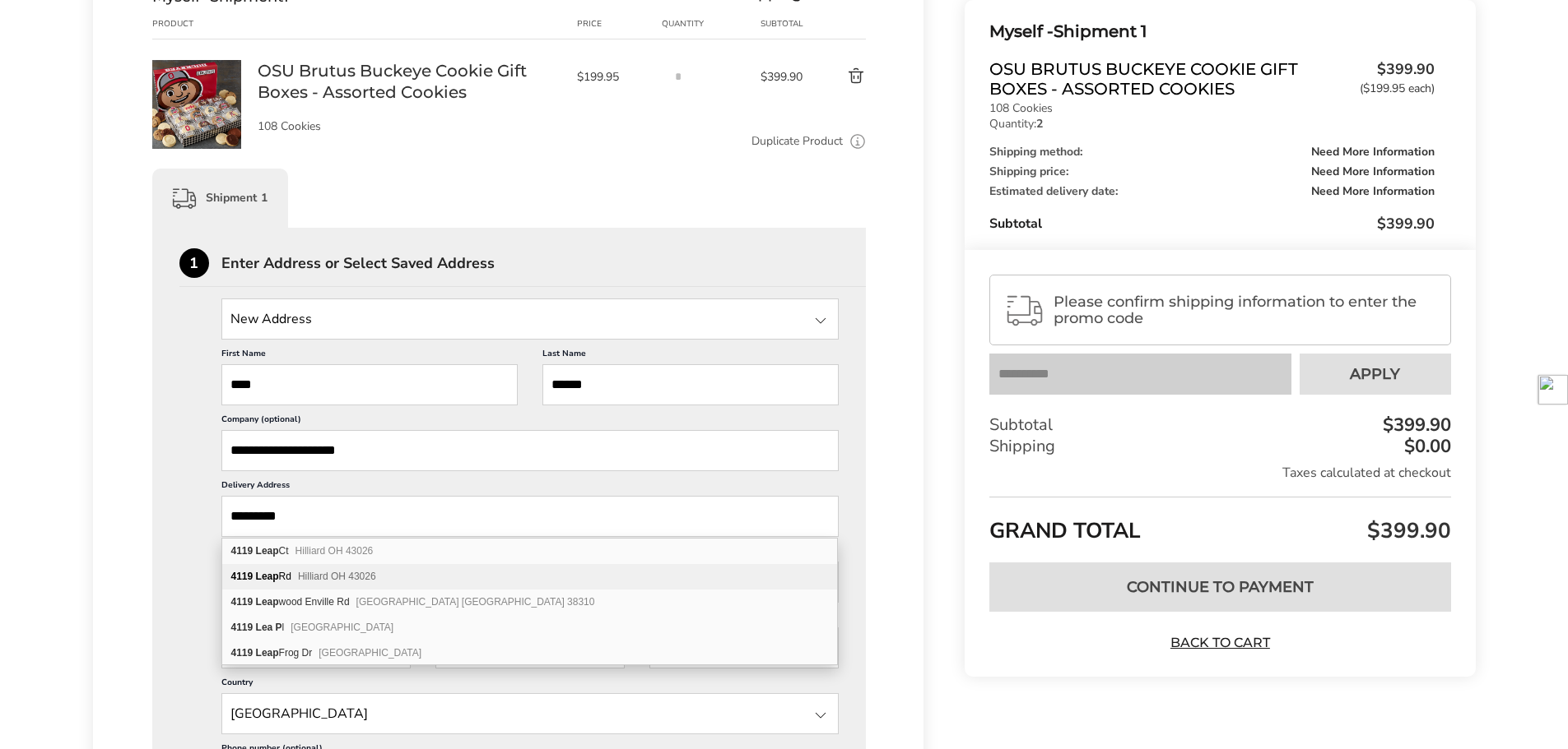
click at [321, 575] on span "Hilliard OH 43026" at bounding box center [336, 577] width 78 height 12
type input "**********"
type input "********"
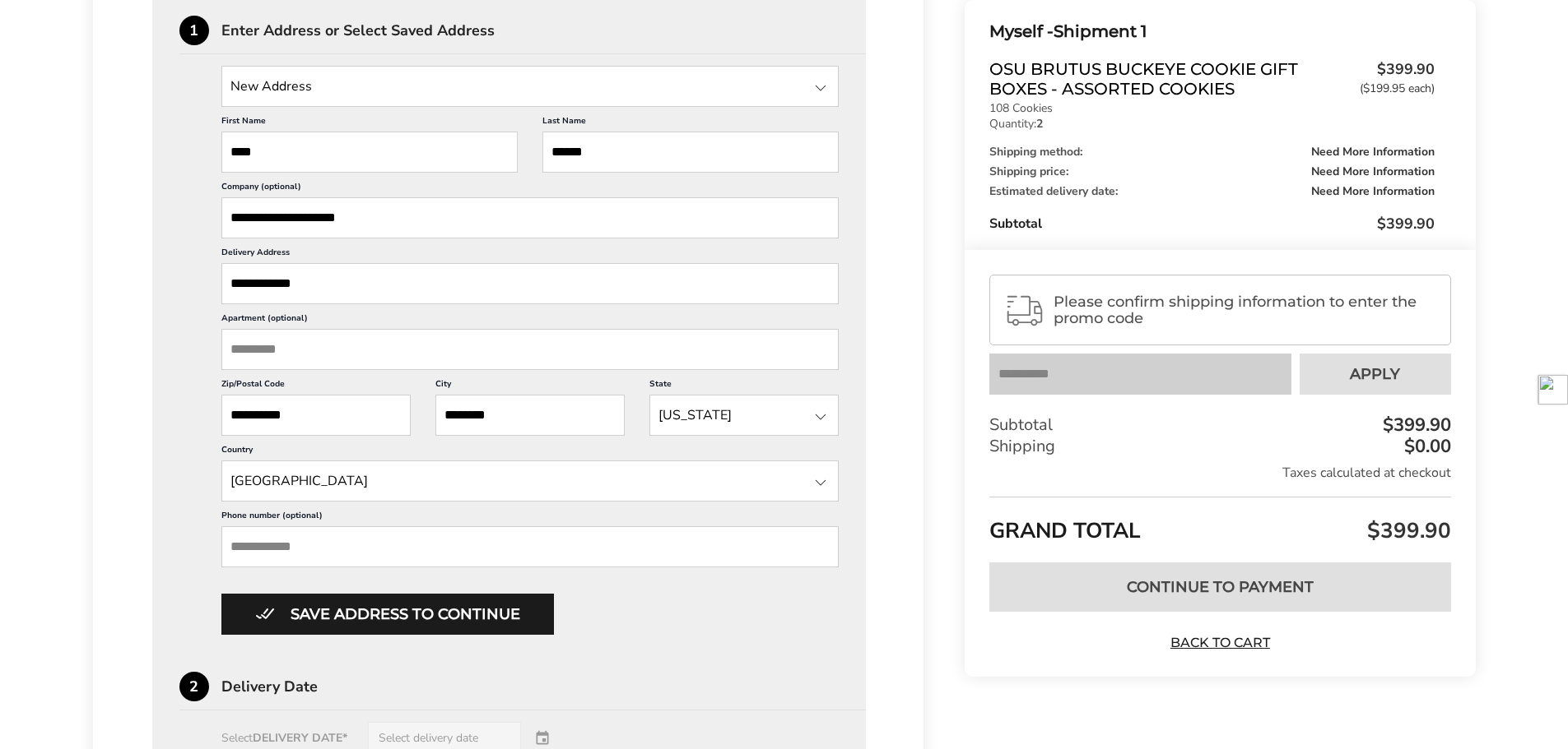
scroll to position [576, 0]
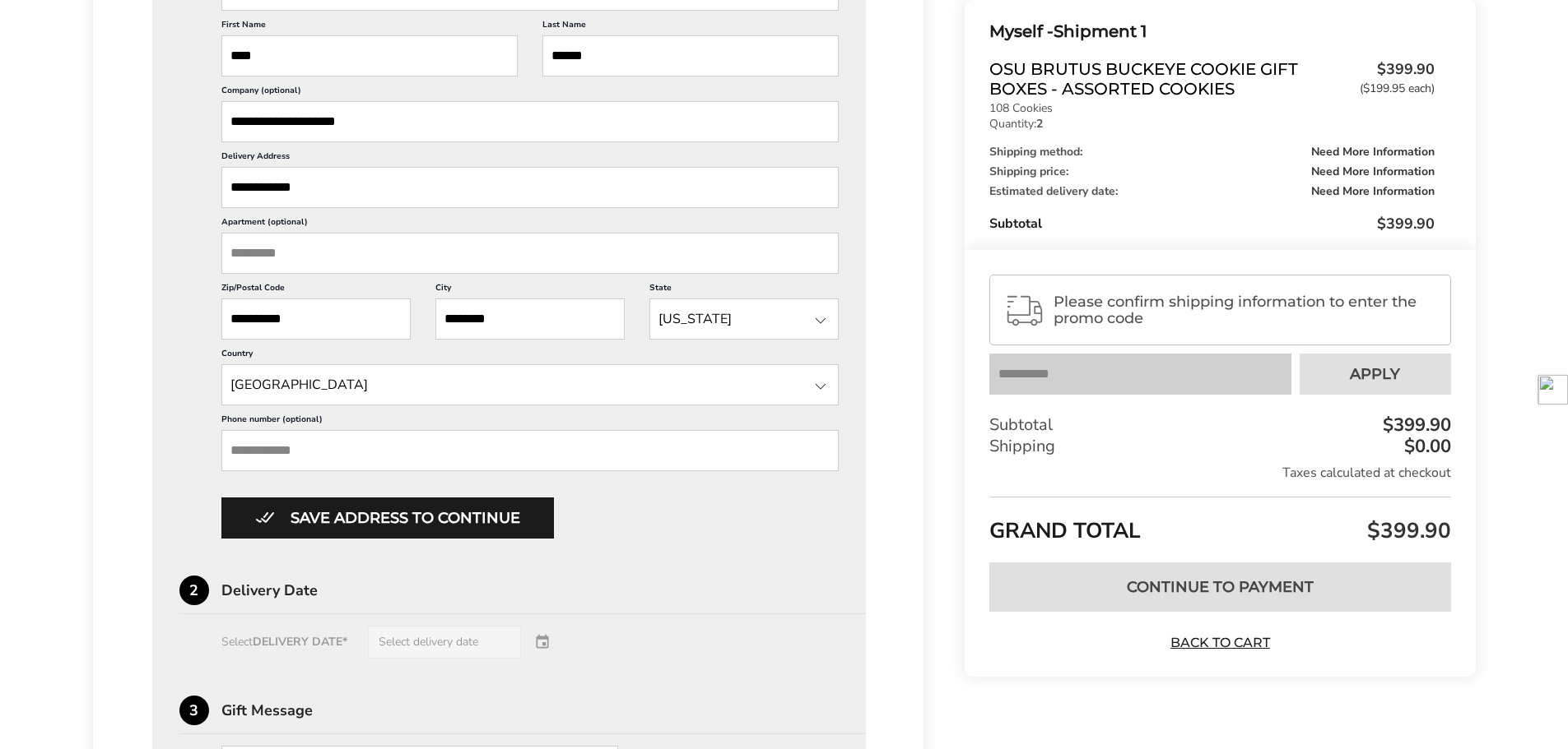
click at [333, 434] on input "Phone number (optional)" at bounding box center [531, 451] width 618 height 41
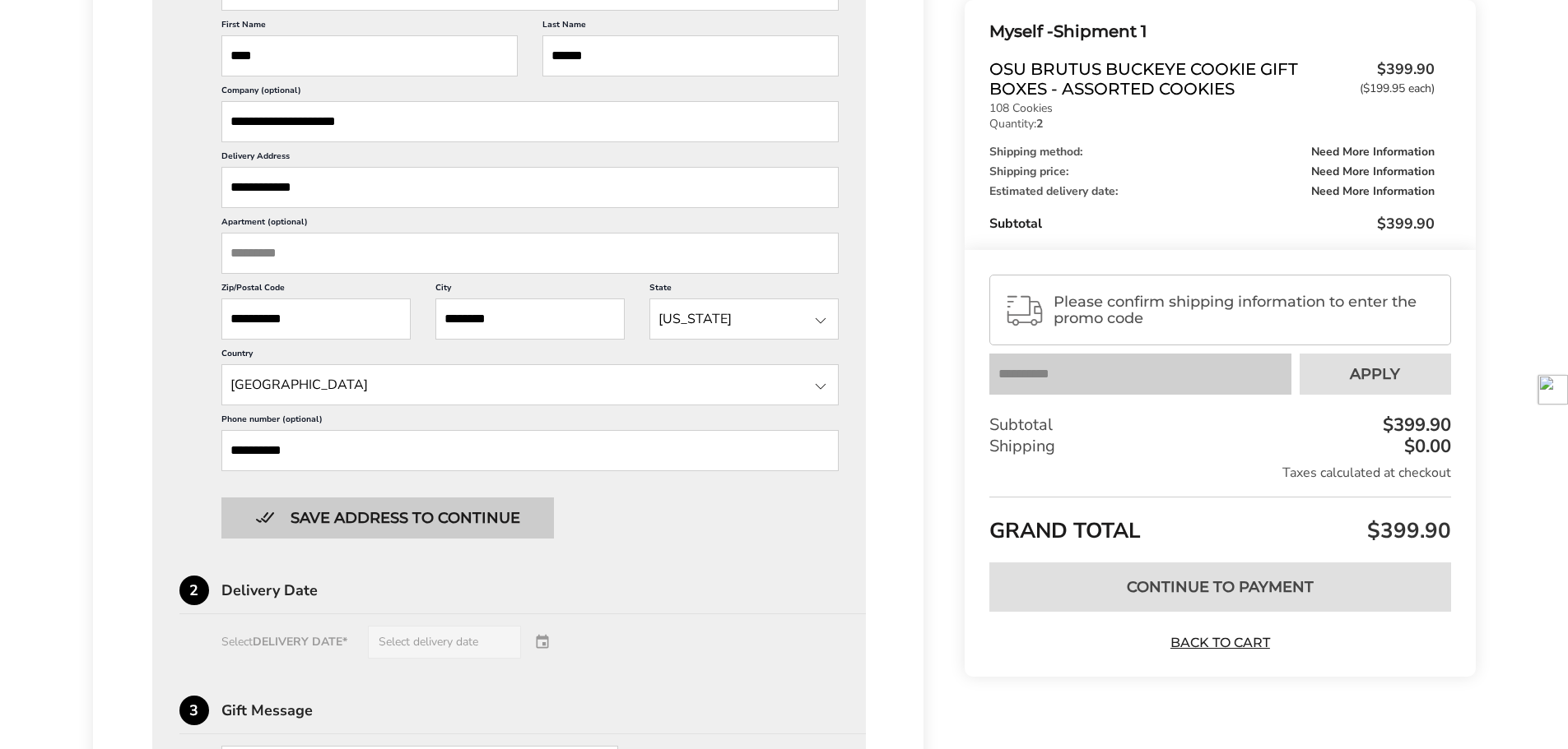
type input "**********"
click at [361, 515] on button "Save address to continue" at bounding box center [388, 518] width 332 height 41
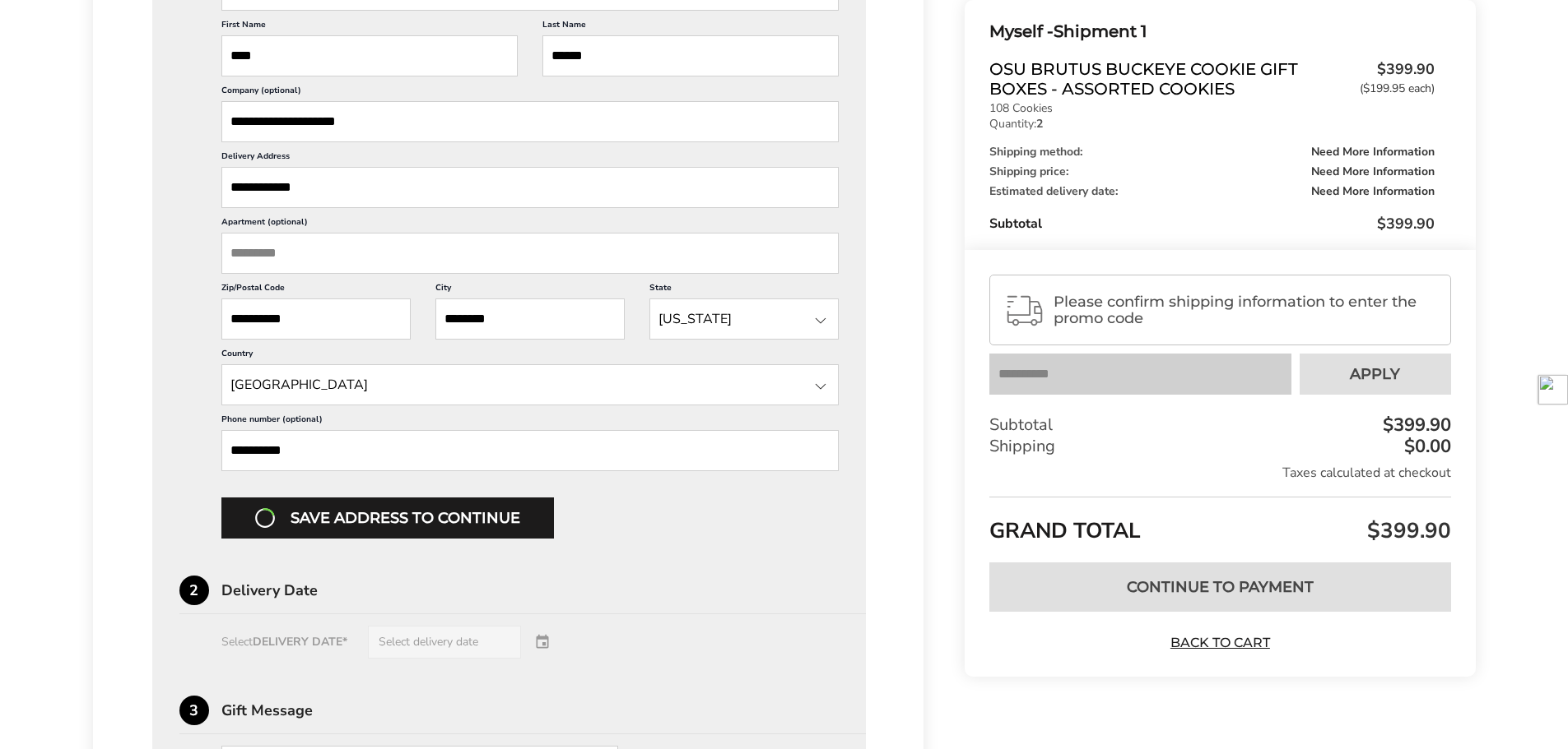
scroll to position [488, 0]
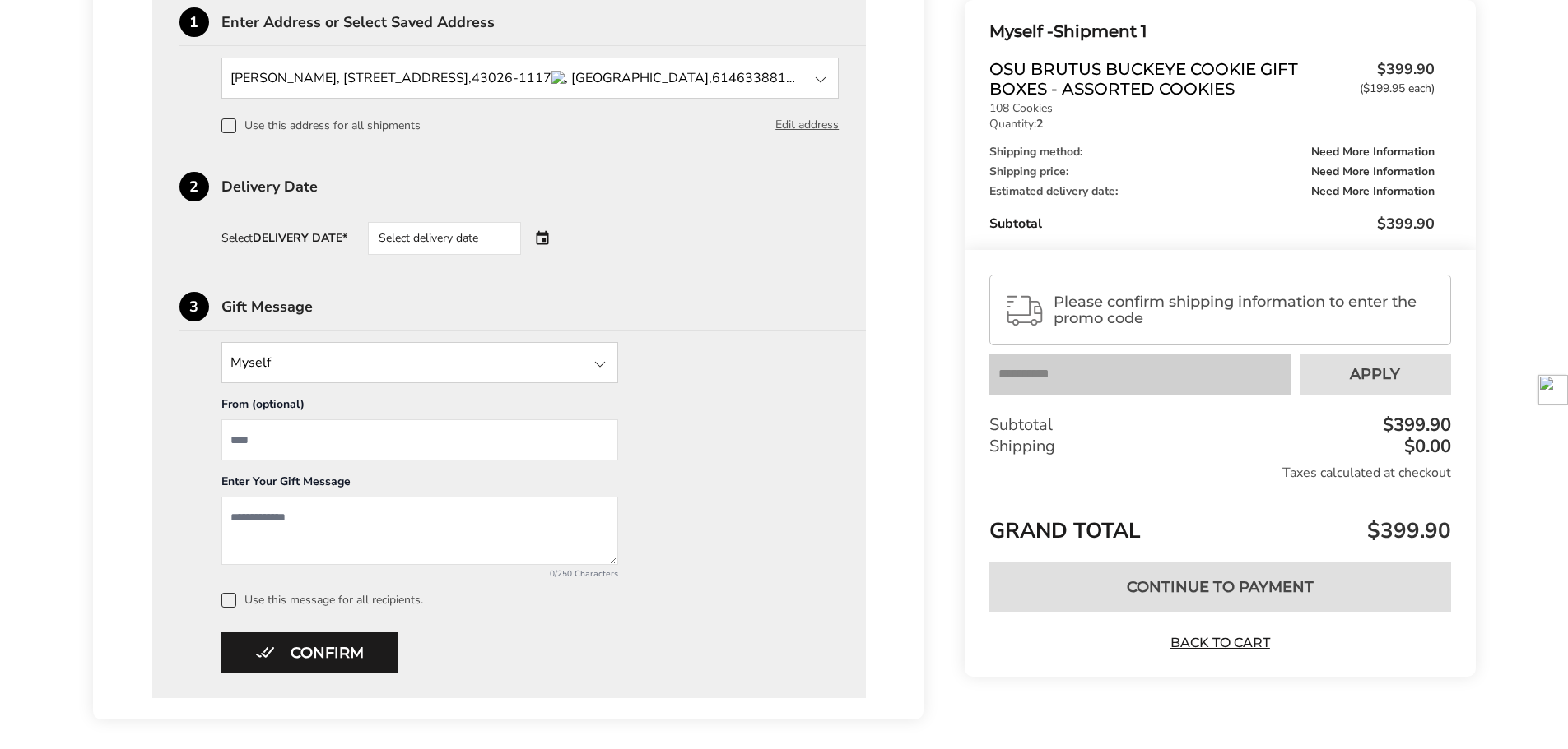
click at [553, 234] on div "Select delivery date" at bounding box center [467, 238] width 199 height 33
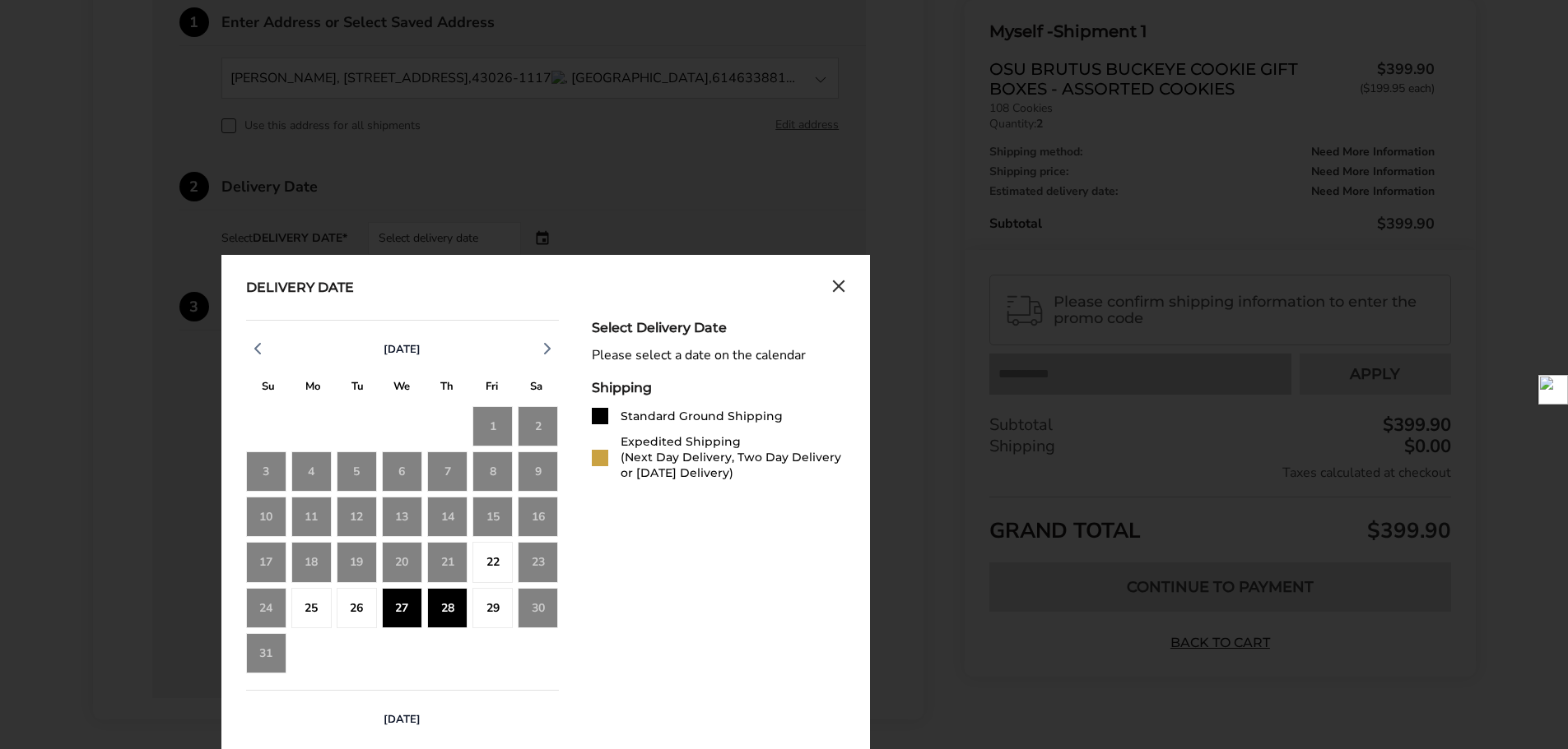
click at [446, 610] on div "28" at bounding box center [447, 608] width 40 height 40
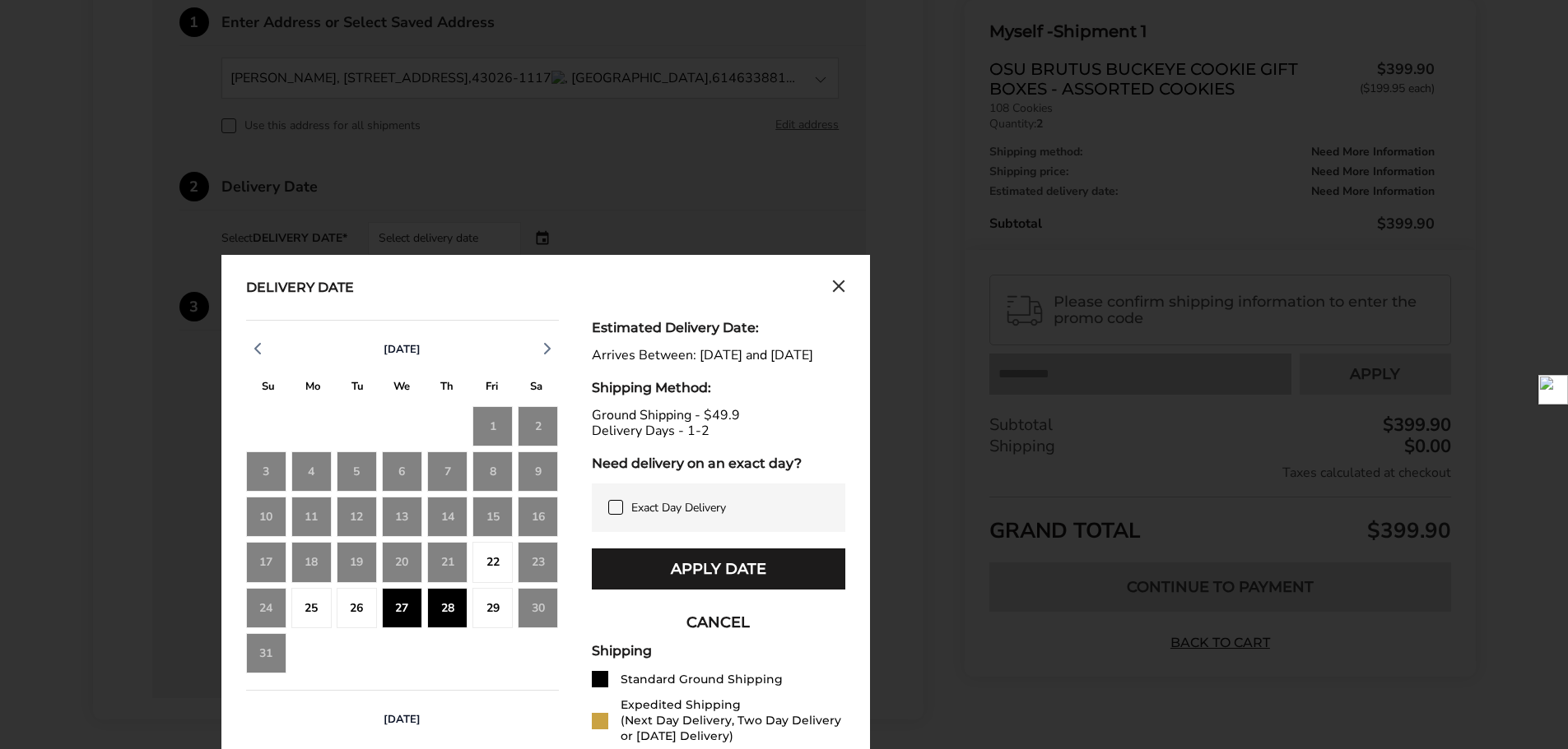
click at [620, 514] on icon at bounding box center [615, 507] width 13 height 13
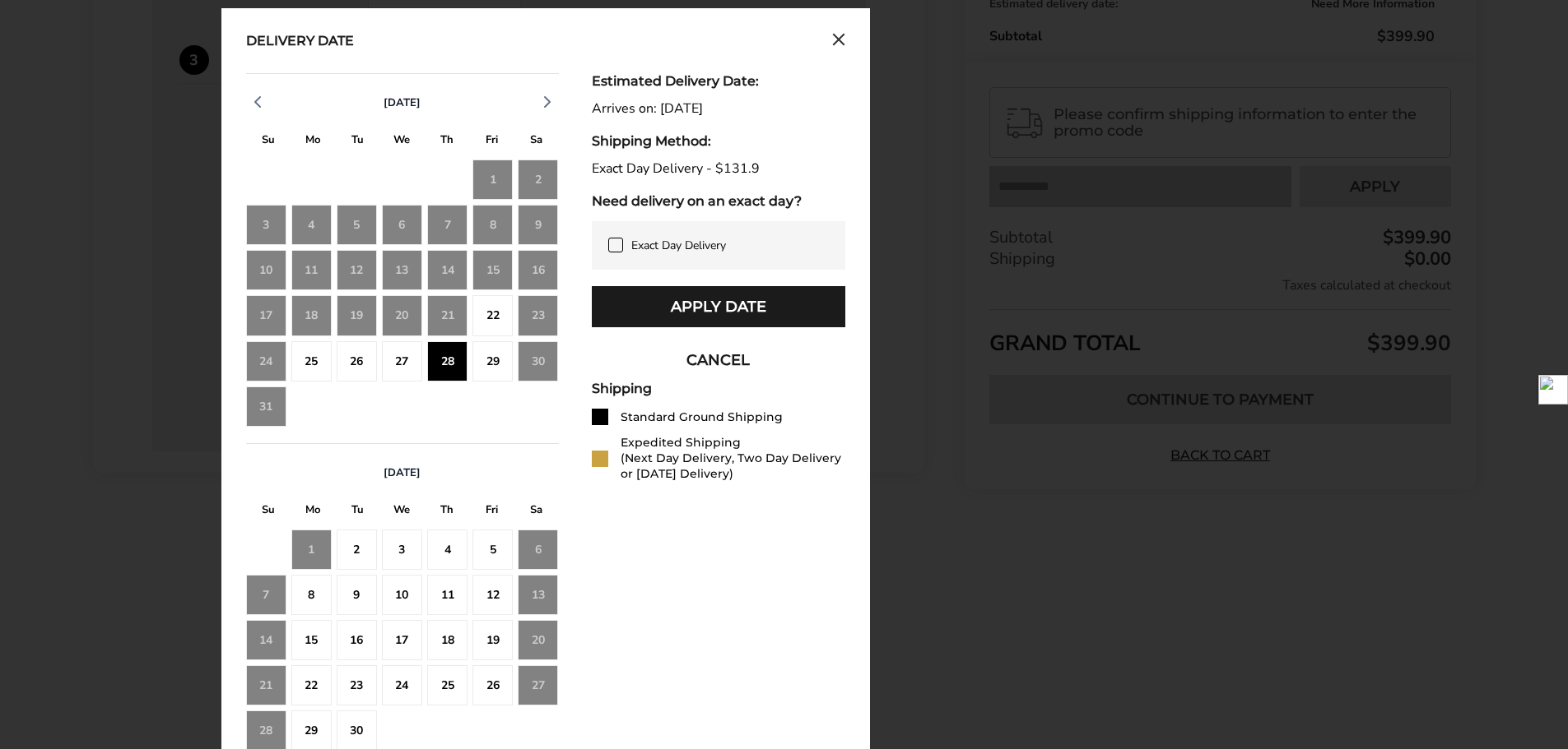
scroll to position [570, 0]
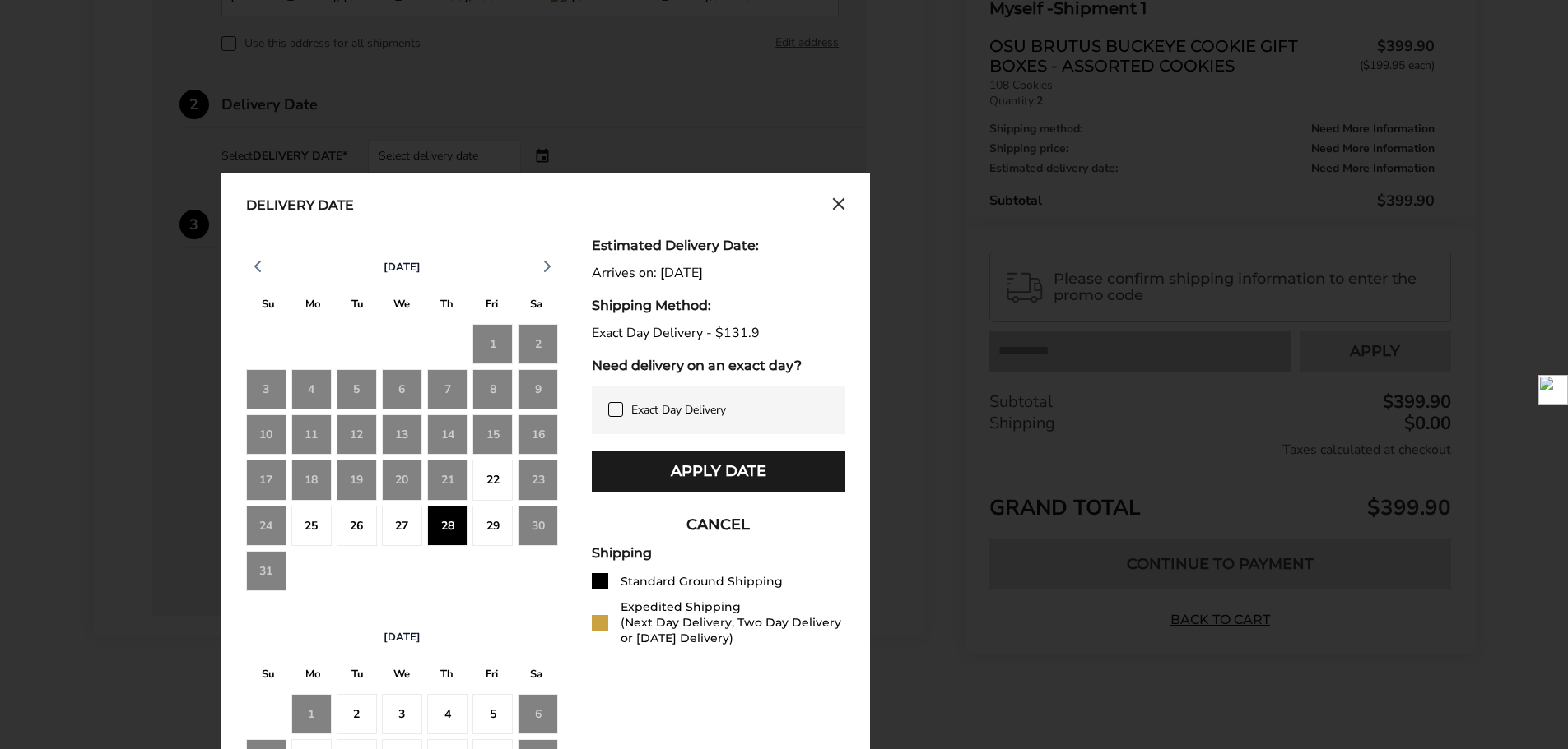
click at [616, 410] on icon at bounding box center [615, 409] width 8 height 6
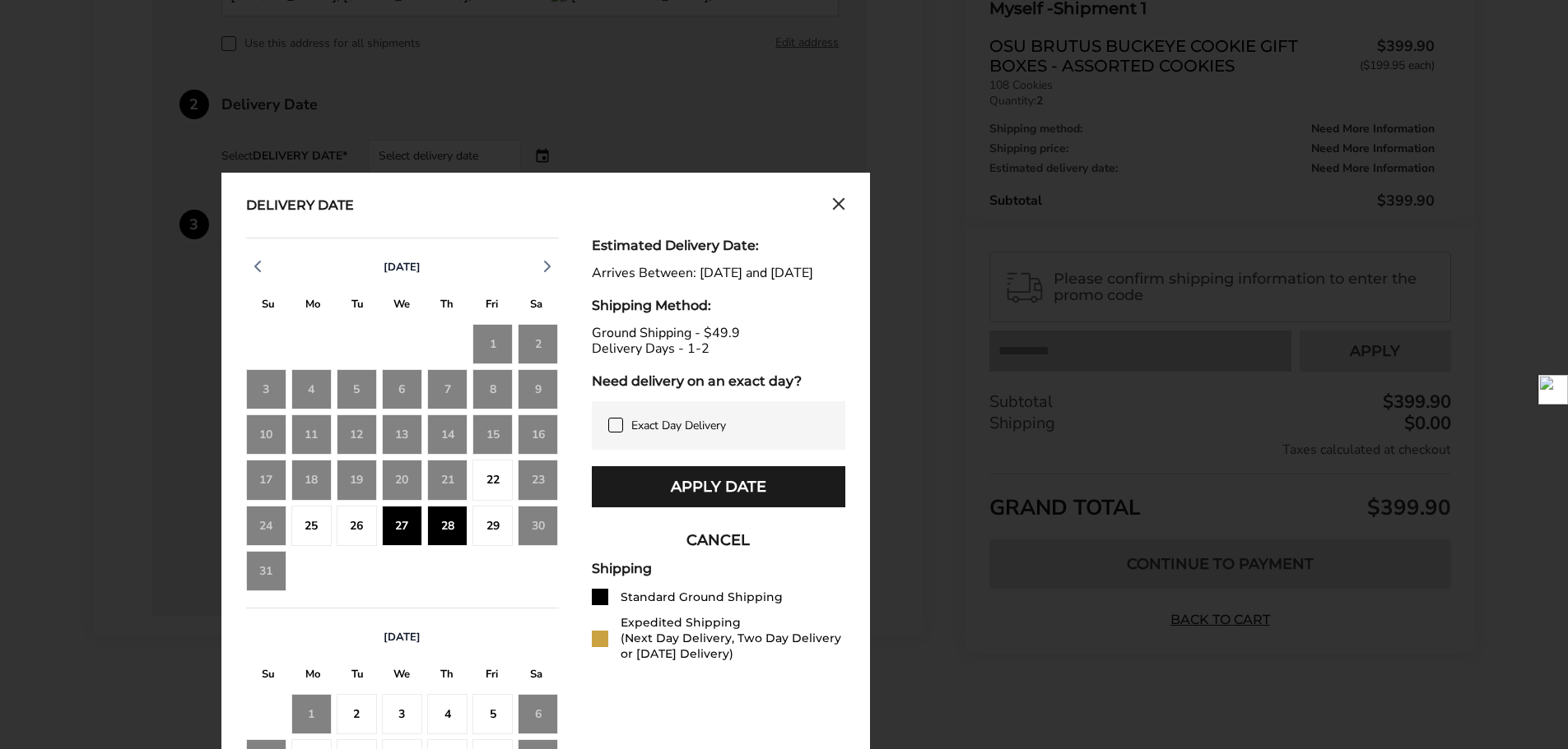
click at [443, 530] on div "28" at bounding box center [447, 525] width 40 height 40
click at [489, 526] on div "29" at bounding box center [492, 525] width 40 height 40
click at [400, 530] on div "27" at bounding box center [401, 525] width 40 height 40
click at [446, 531] on div "28" at bounding box center [447, 525] width 40 height 40
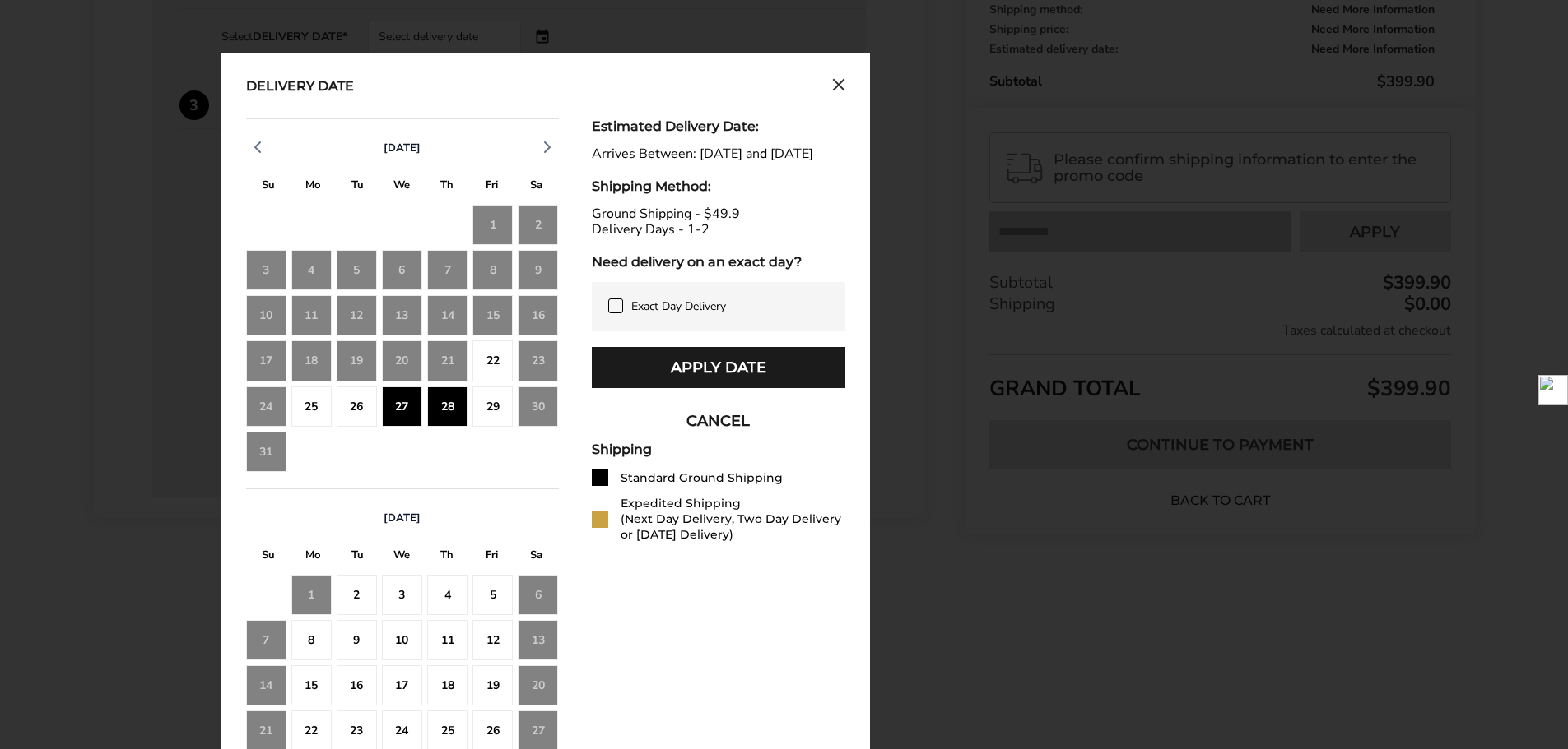
scroll to position [652, 0]
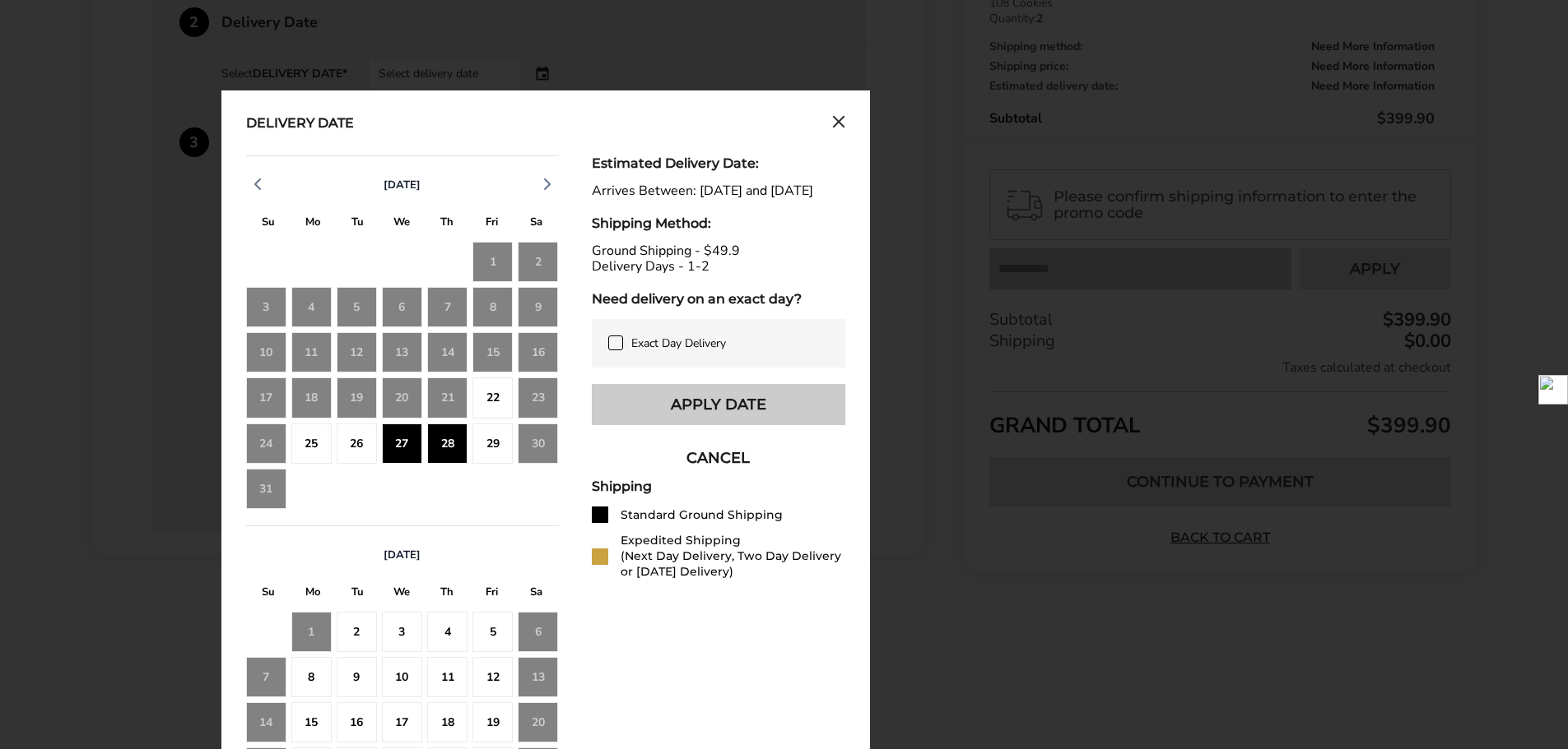
click at [652, 426] on button "Apply Date" at bounding box center [718, 405] width 253 height 41
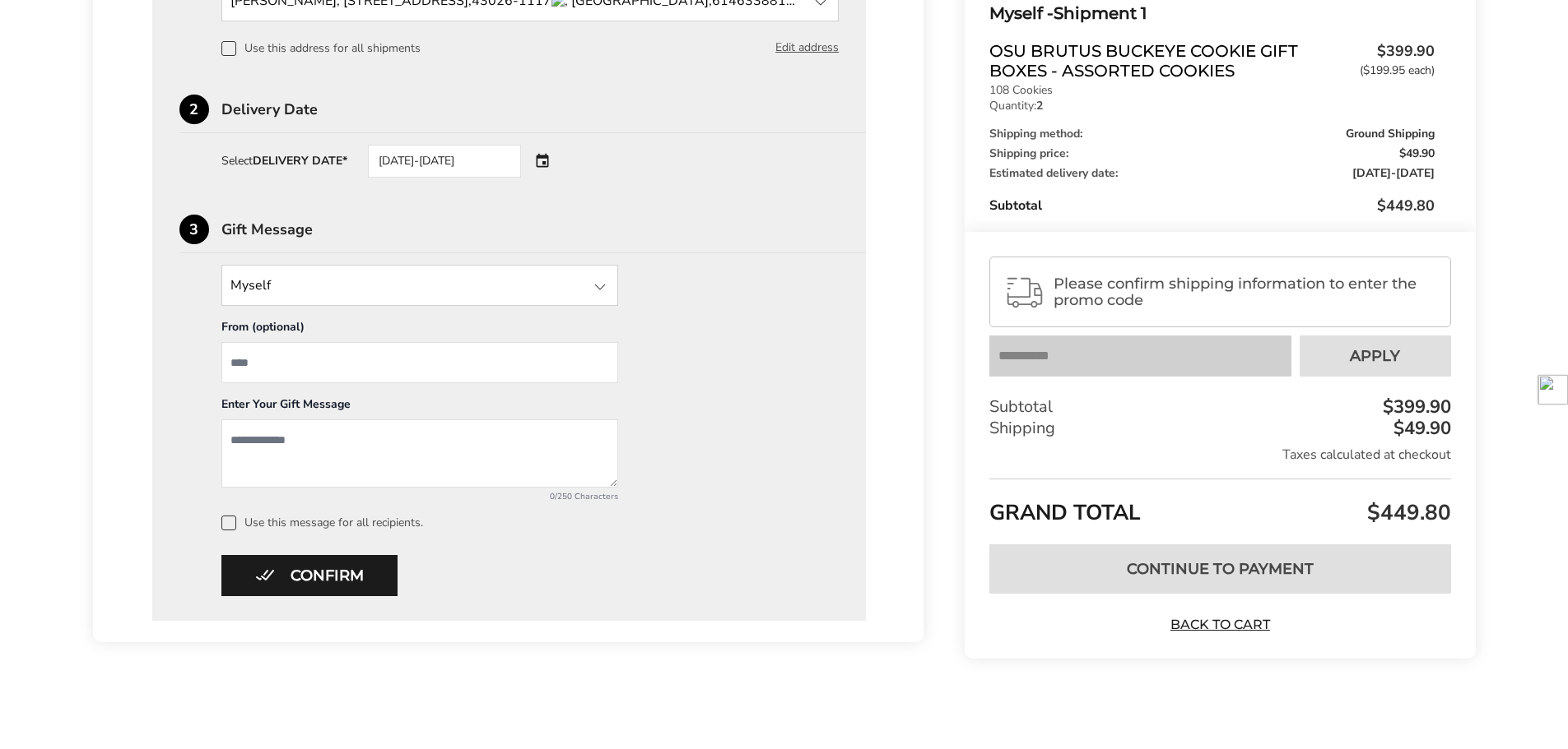
scroll to position [565, 0]
drag, startPoint x: 292, startPoint y: 579, endPoint x: 337, endPoint y: 578, distance: 45.0
click at [292, 579] on button "Confirm" at bounding box center [310, 576] width 177 height 41
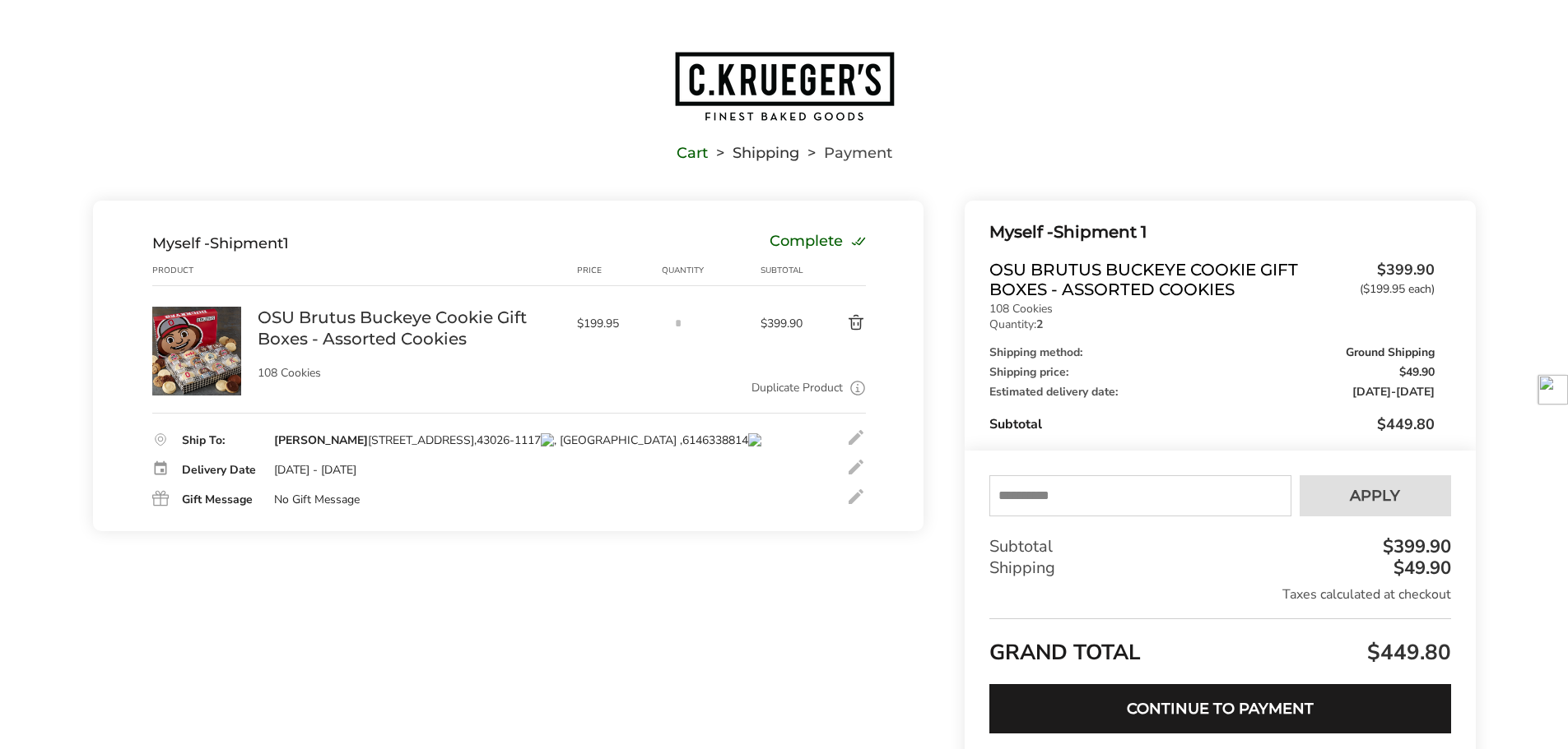
scroll to position [82, 0]
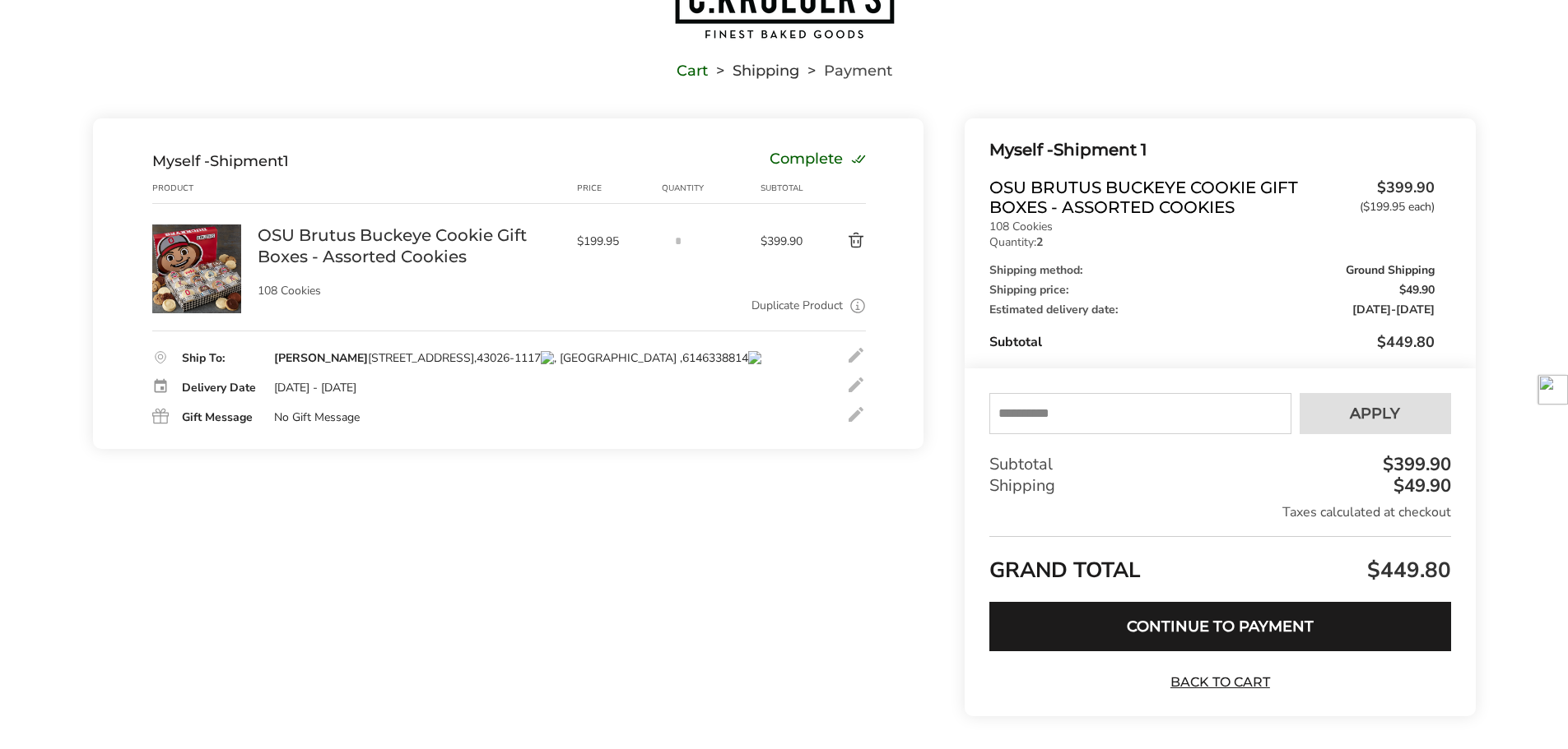
click at [1093, 403] on input "text" at bounding box center [1139, 414] width 301 height 41
type input "*"
type input "*****"
click at [1405, 395] on button "Apply" at bounding box center [1376, 414] width 152 height 41
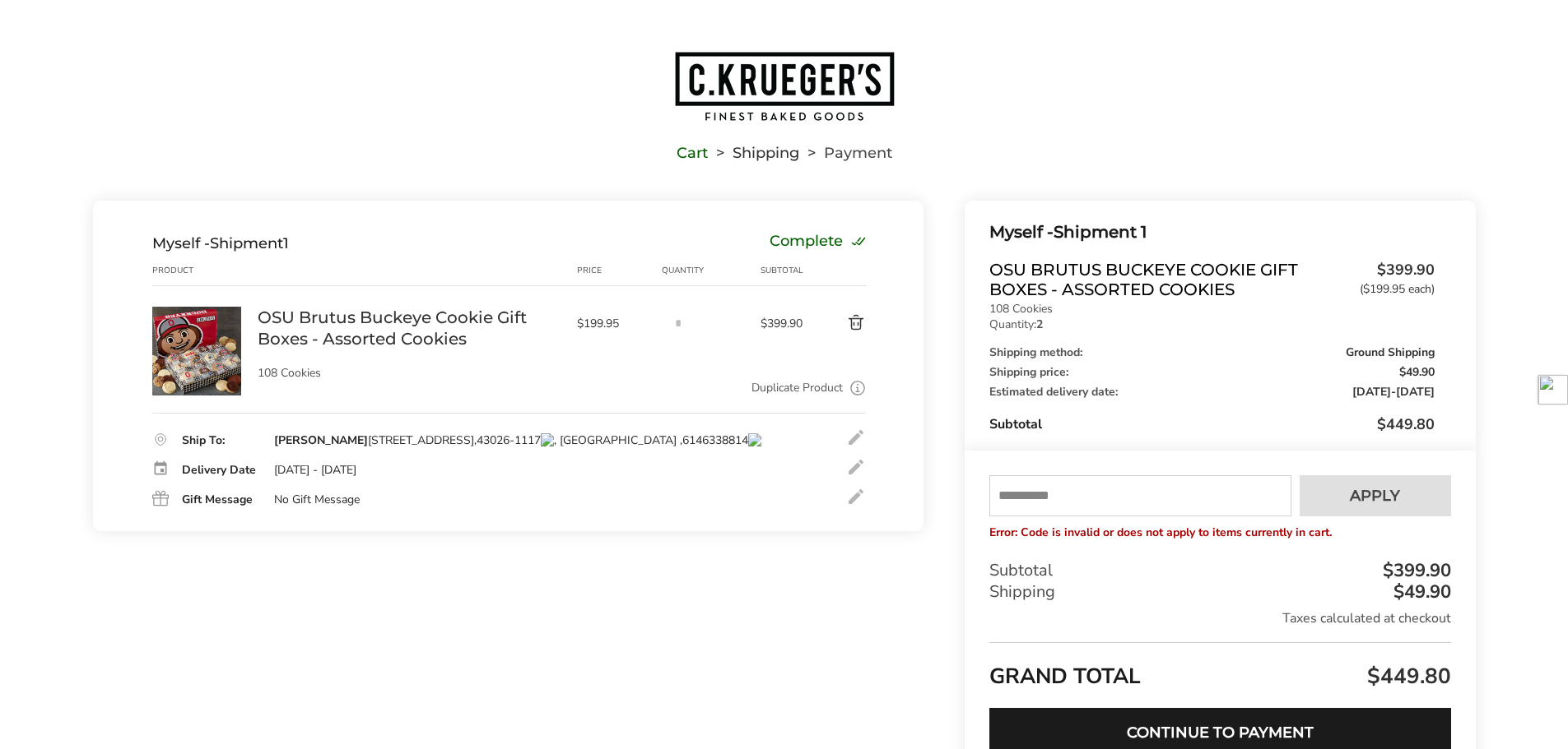
scroll to position [164, 0]
